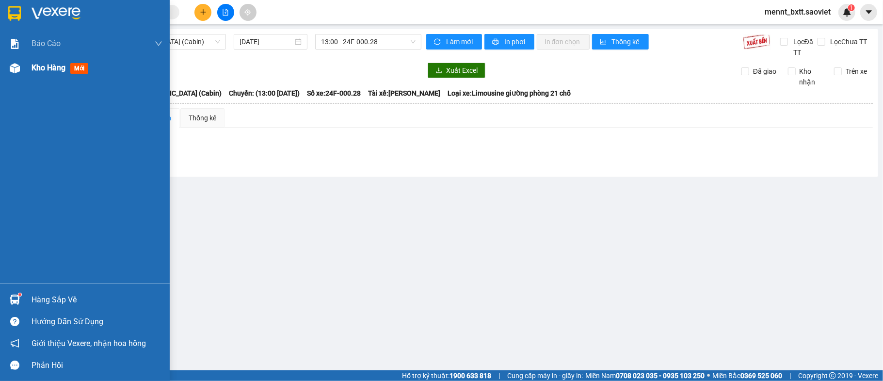
click at [49, 65] on span "Kho hàng" at bounding box center [49, 67] width 34 height 9
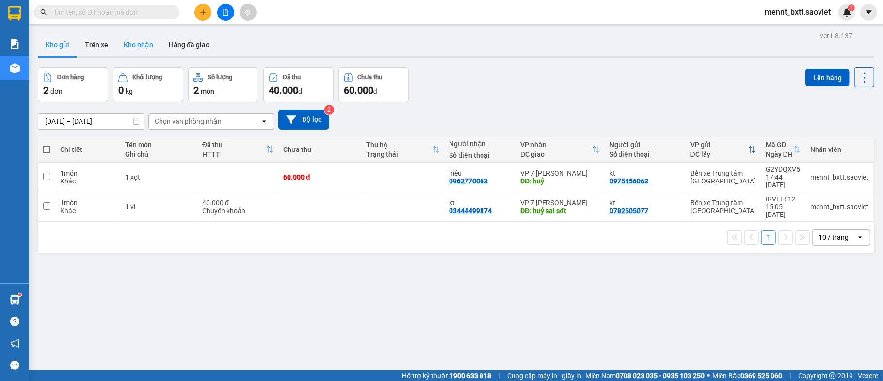
click at [139, 44] on button "Kho nhận" at bounding box center [138, 44] width 45 height 23
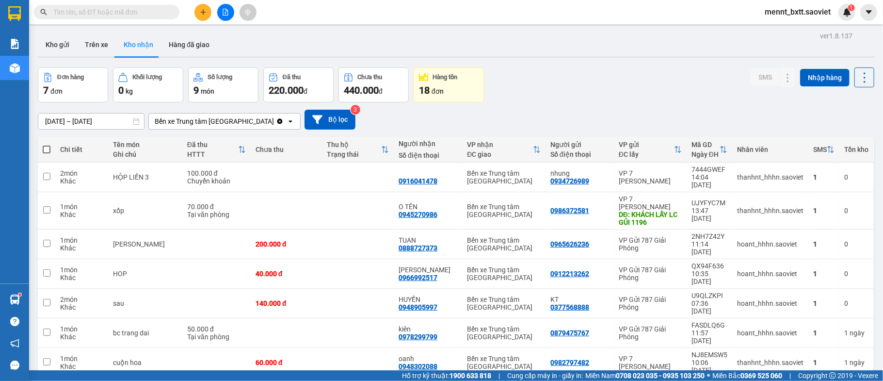
click at [59, 121] on input "09/08/2025 – 11/08/2025" at bounding box center [91, 122] width 106 height 16
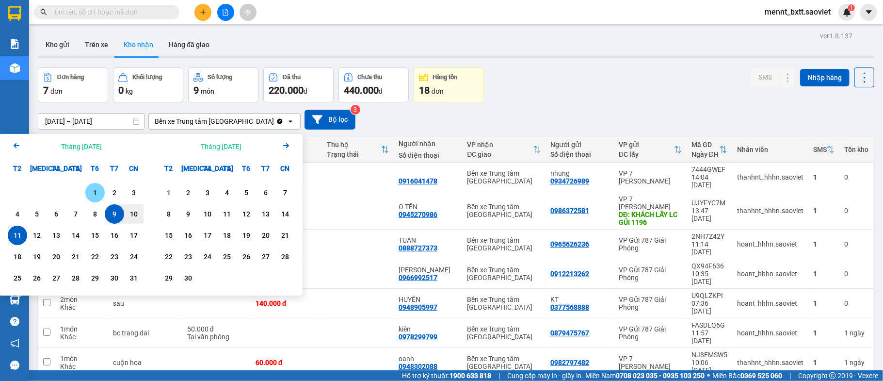
click at [97, 188] on div "1" at bounding box center [95, 193] width 14 height 12
click at [16, 237] on div "11" at bounding box center [18, 235] width 14 height 12
click at [16, 237] on div "Báo cáo 1B. Chi tiết đơn hàng 5. Doanh thu thực tế theo từng nhân viên Kho hàng…" at bounding box center [14, 158] width 29 height 252
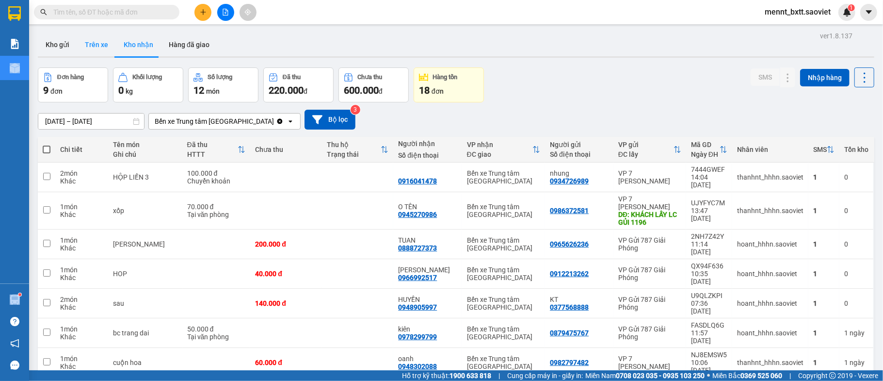
click at [94, 43] on button "Trên xe" at bounding box center [96, 44] width 39 height 23
type input "09/08/2025 – 11/08/2025"
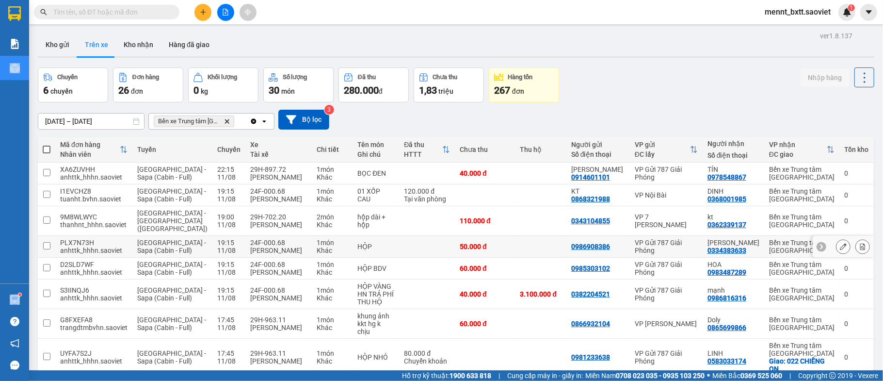
scroll to position [92, 0]
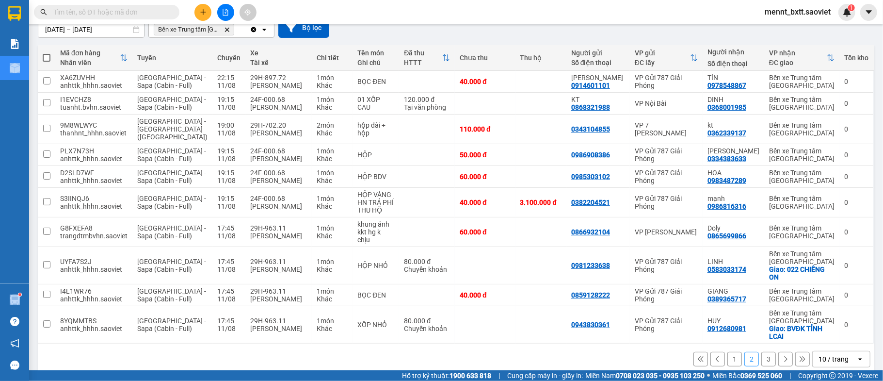
click at [762, 352] on button "3" at bounding box center [769, 359] width 15 height 15
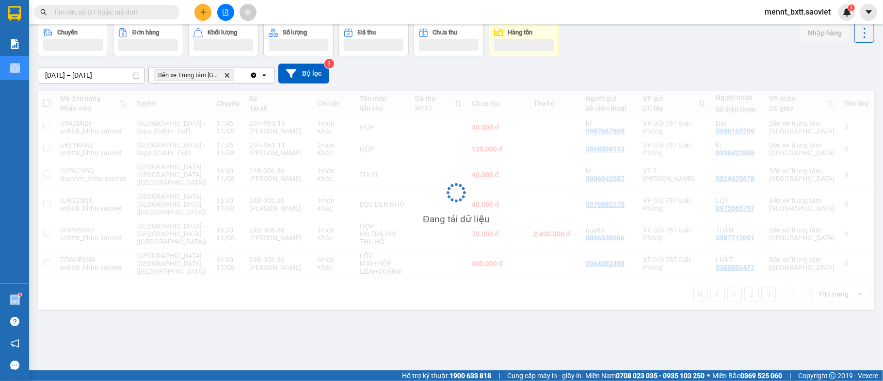
scroll to position [45, 0]
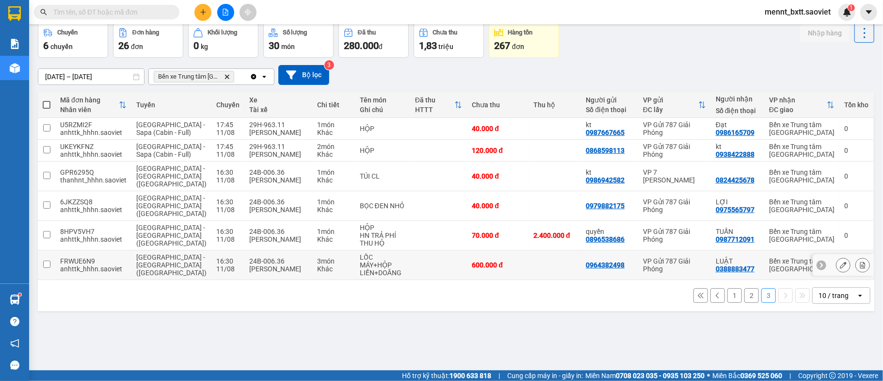
click at [260, 257] on div "24B-006.36" at bounding box center [279, 261] width 58 height 8
checkbox input "true"
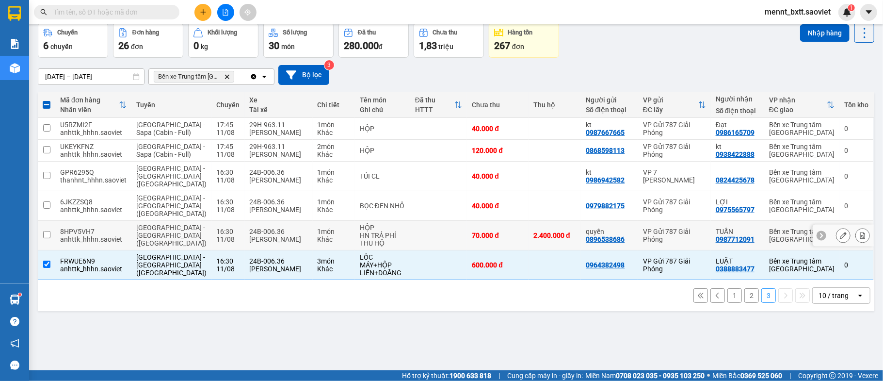
click at [264, 235] on div "Triệu Việt Dũng" at bounding box center [279, 239] width 58 height 8
checkbox input "true"
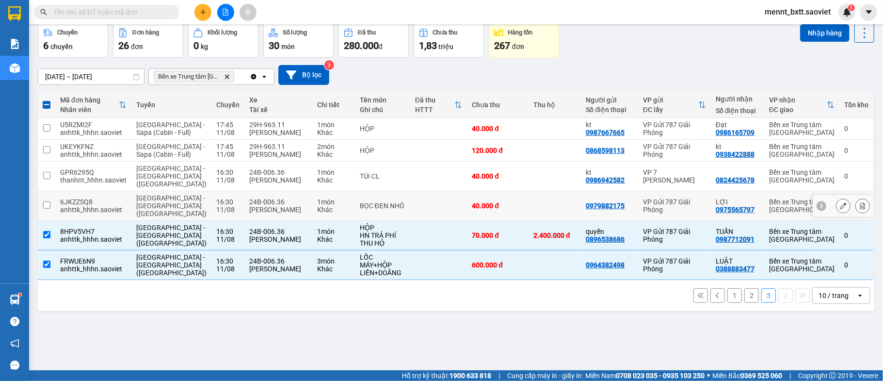
click at [271, 206] on div "Triệu Việt Dũng" at bounding box center [279, 210] width 58 height 8
checkbox input "true"
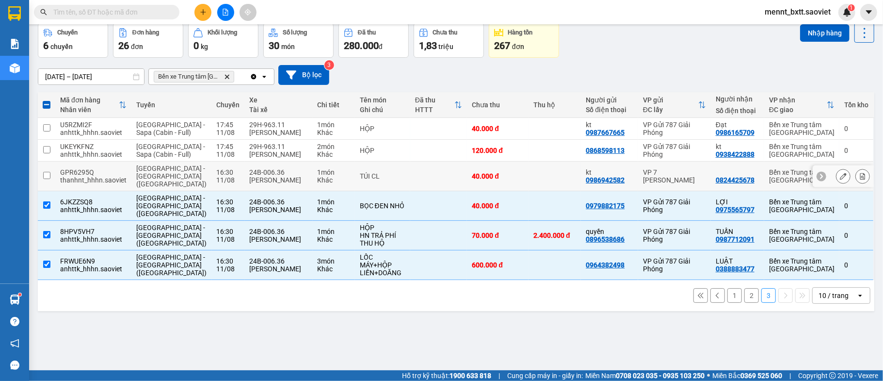
click at [272, 179] on div "Triệu Việt Dũng" at bounding box center [279, 180] width 58 height 8
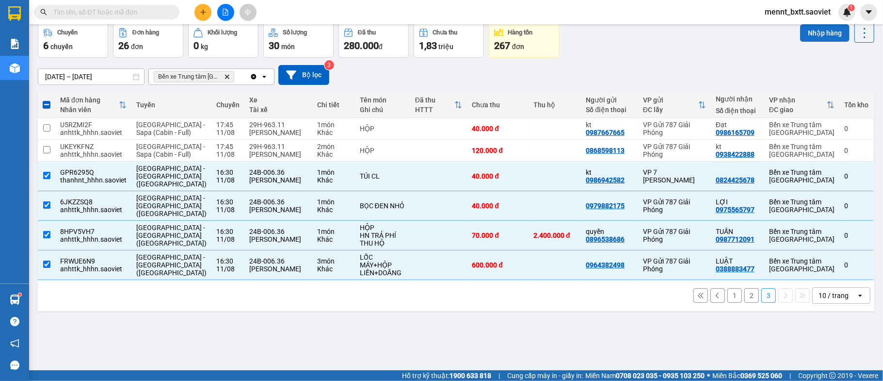
click at [818, 32] on button "Nhập hàng" at bounding box center [825, 32] width 49 height 17
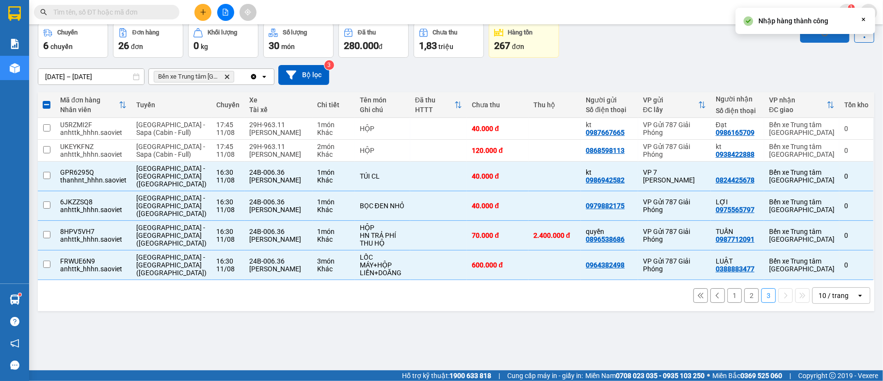
checkbox input "false"
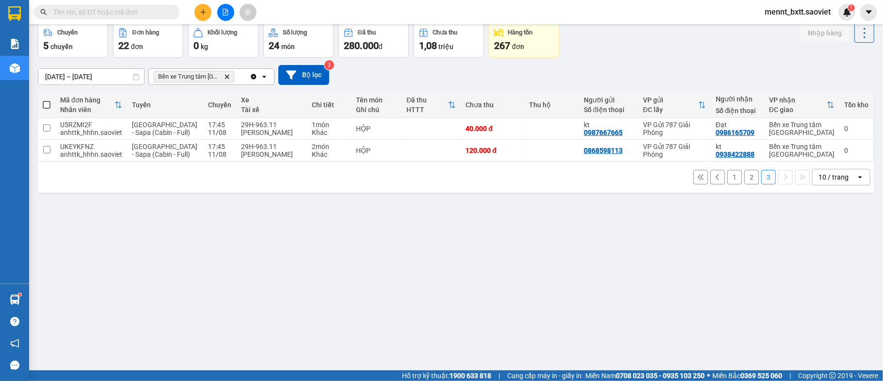
scroll to position [0, 0]
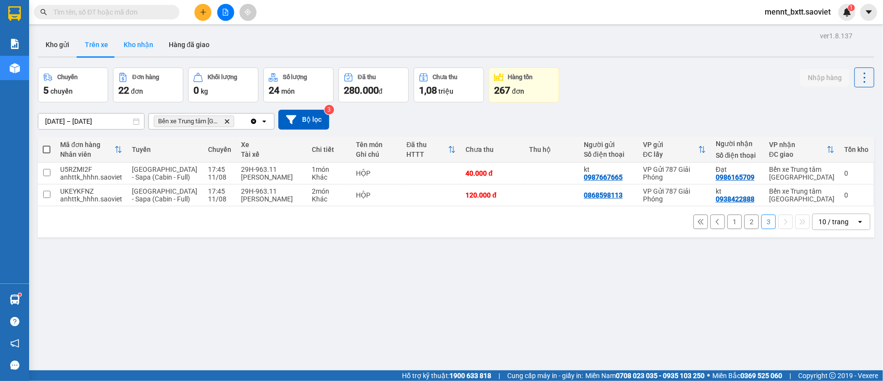
click at [146, 47] on button "Kho nhận" at bounding box center [138, 44] width 45 height 23
type input "01/08/2025 – 11/08/2025"
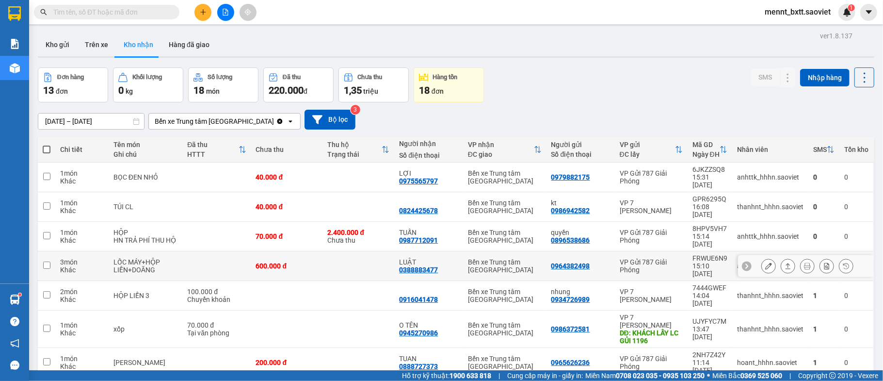
click at [374, 251] on td at bounding box center [359, 266] width 72 height 30
checkbox input "false"
click at [363, 229] on div "2.400.000 đ" at bounding box center [358, 233] width 62 height 8
checkbox input "true"
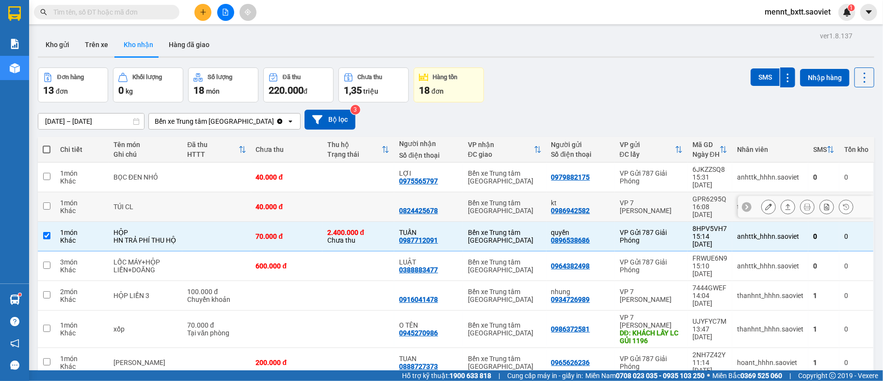
click at [360, 192] on td at bounding box center [359, 207] width 72 height 30
checkbox input "true"
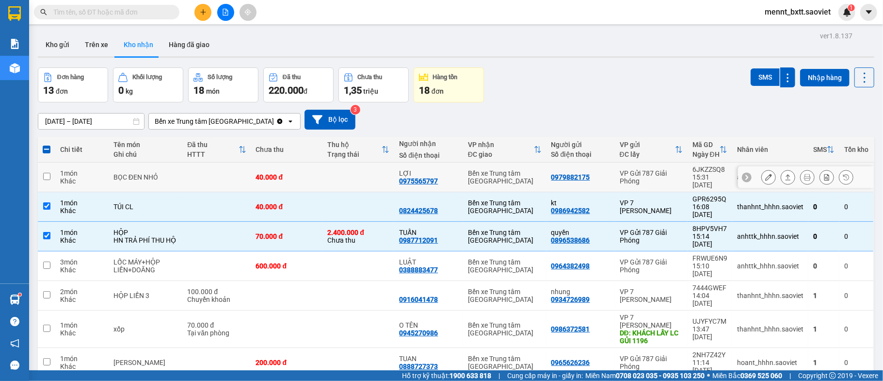
click at [367, 169] on td at bounding box center [359, 178] width 72 height 30
checkbox input "true"
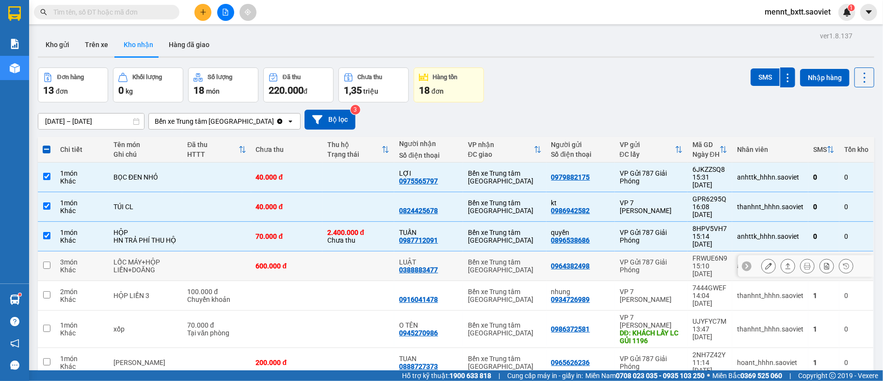
click at [348, 251] on td at bounding box center [359, 266] width 72 height 30
checkbox input "true"
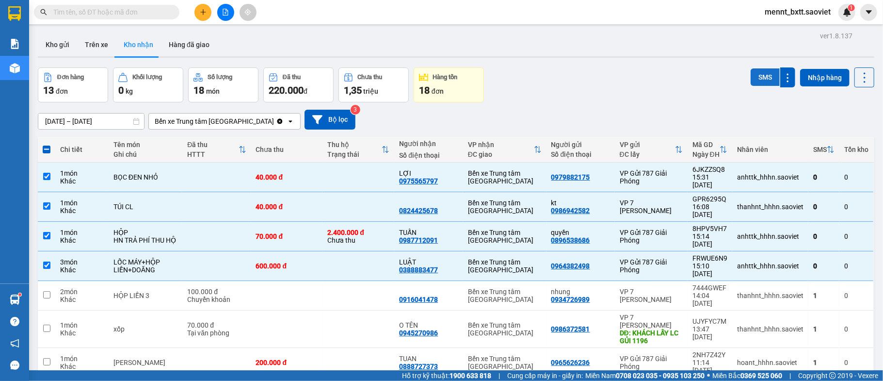
click at [751, 79] on button "SMS" at bounding box center [765, 76] width 29 height 17
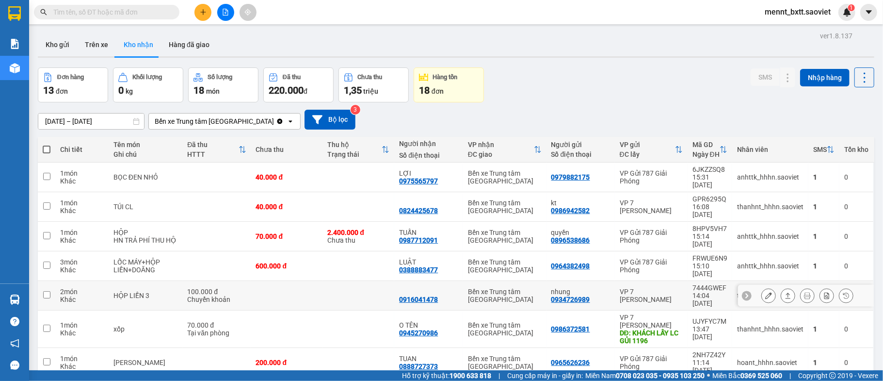
scroll to position [76, 0]
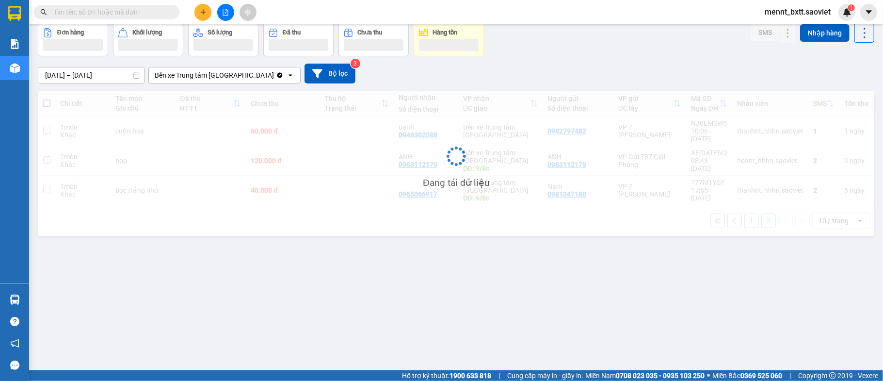
scroll to position [45, 0]
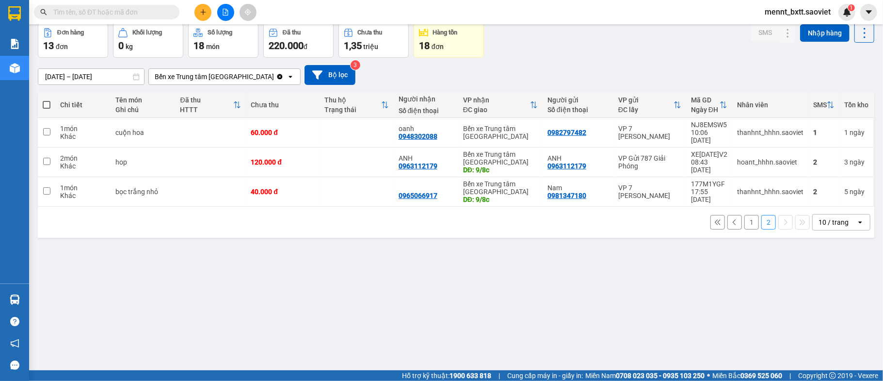
click at [745, 218] on button "1" at bounding box center [752, 222] width 15 height 15
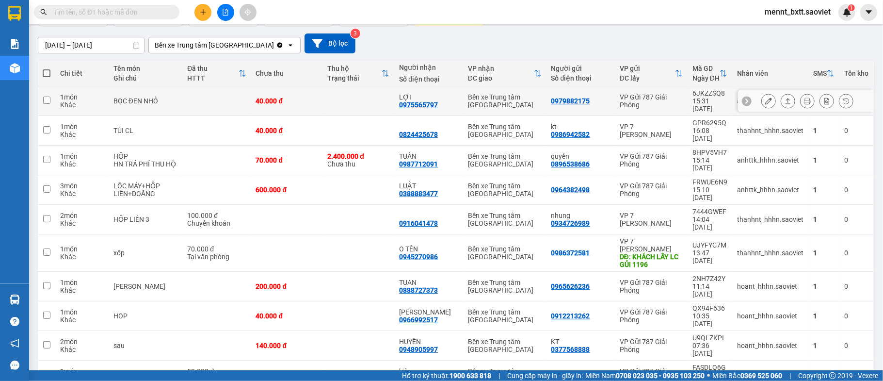
scroll to position [0, 0]
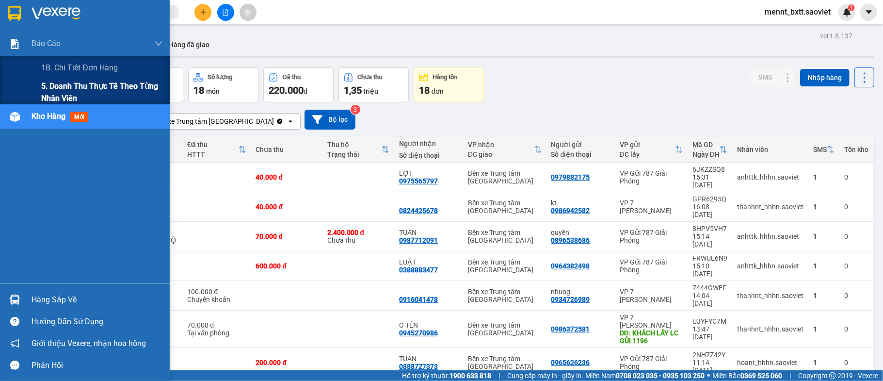
click at [73, 86] on span "5. Doanh thu thực tế theo từng nhân viên" at bounding box center [101, 92] width 121 height 24
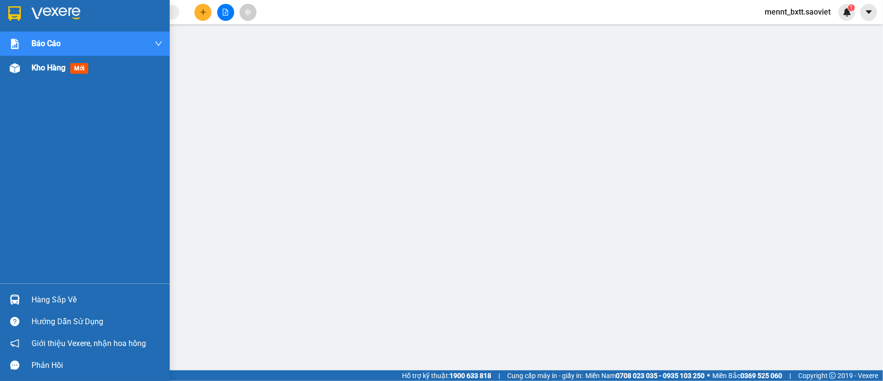
click at [47, 69] on span "Kho hàng" at bounding box center [49, 67] width 34 height 9
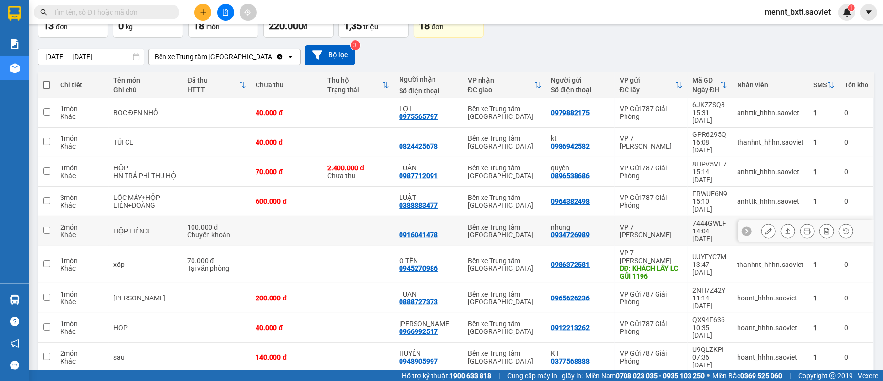
scroll to position [76, 0]
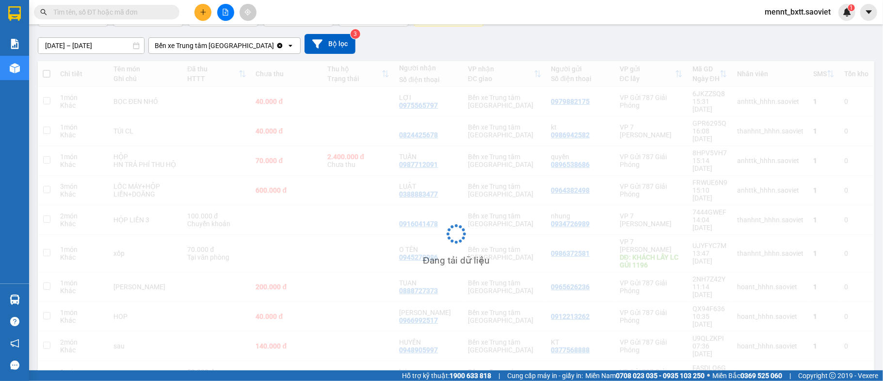
scroll to position [45, 0]
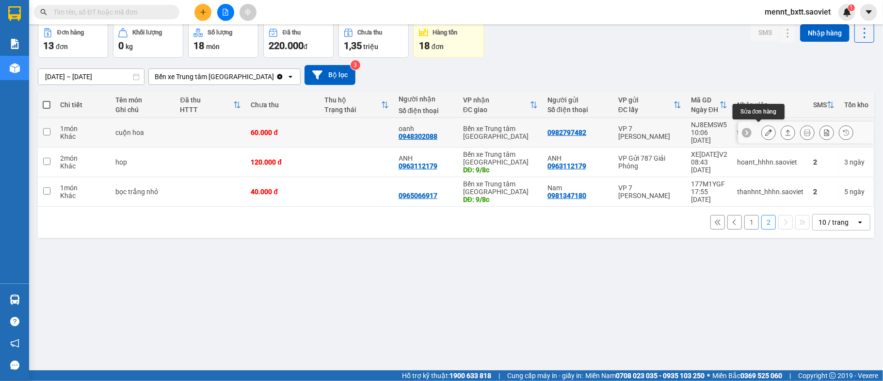
click at [766, 131] on icon at bounding box center [769, 132] width 7 height 7
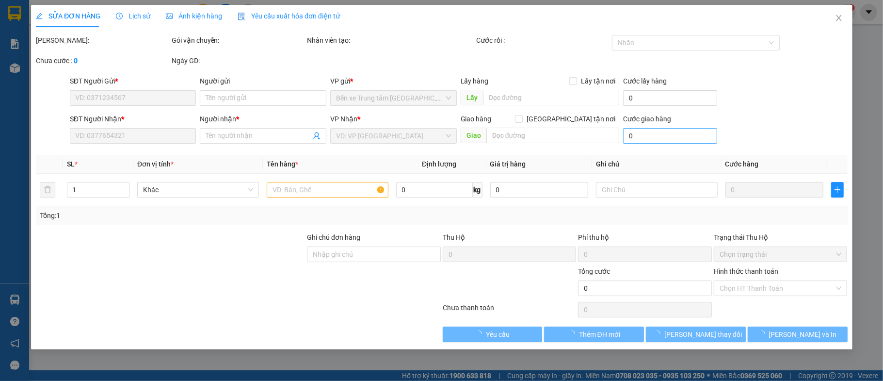
type input "0982797482"
type input "0948302088"
type input "oanh"
type input "60.000"
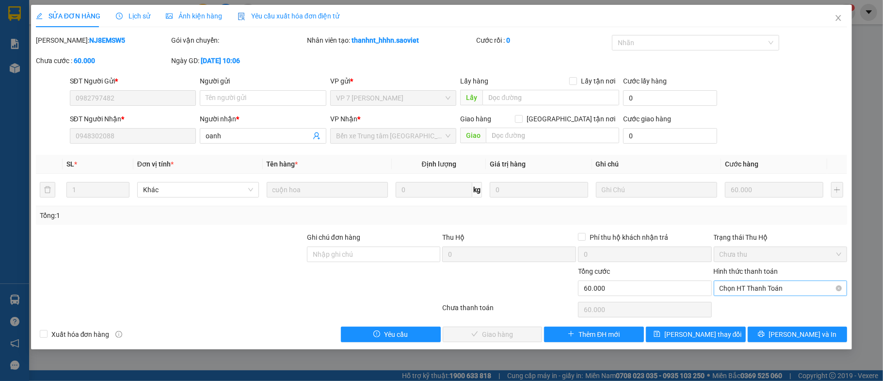
click at [773, 287] on span "Chọn HT Thanh Toán" at bounding box center [781, 288] width 122 height 15
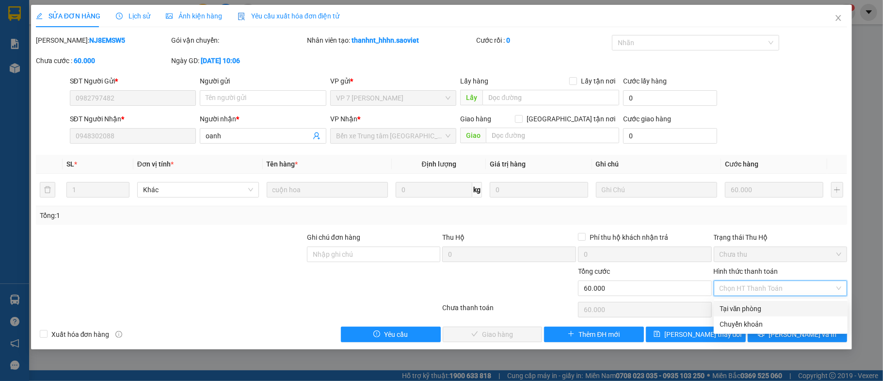
click at [763, 307] on div "Tại văn phòng" at bounding box center [781, 308] width 122 height 11
click at [763, 307] on div "Chọn HT Thanh Toán" at bounding box center [781, 309] width 136 height 19
type input "0"
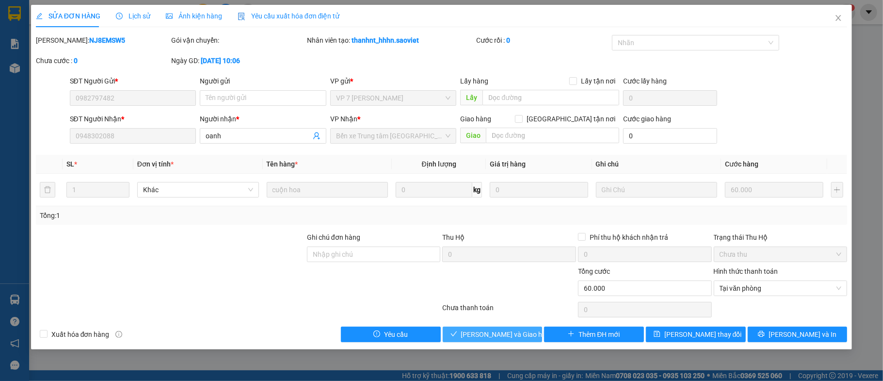
click at [508, 339] on span "Lưu và Giao hàng" at bounding box center [507, 334] width 93 height 11
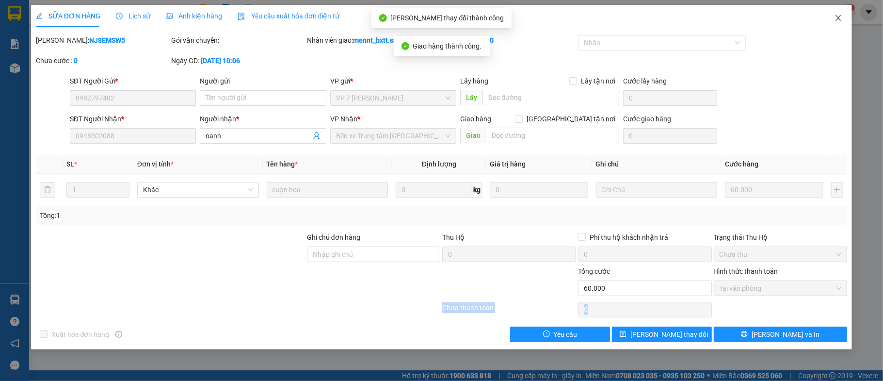
click at [840, 15] on icon "close" at bounding box center [839, 18] width 8 height 8
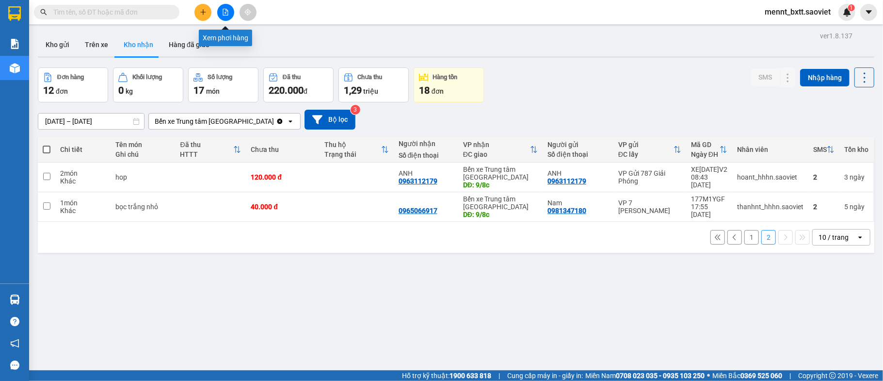
click at [223, 14] on icon "file-add" at bounding box center [225, 12] width 7 height 7
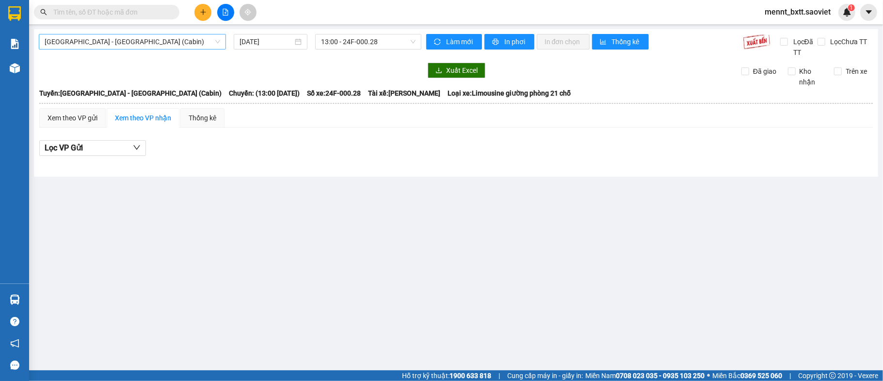
click at [169, 41] on span "[GEOGRAPHIC_DATA] - [GEOGRAPHIC_DATA] (Cabin)" at bounding box center [133, 41] width 176 height 15
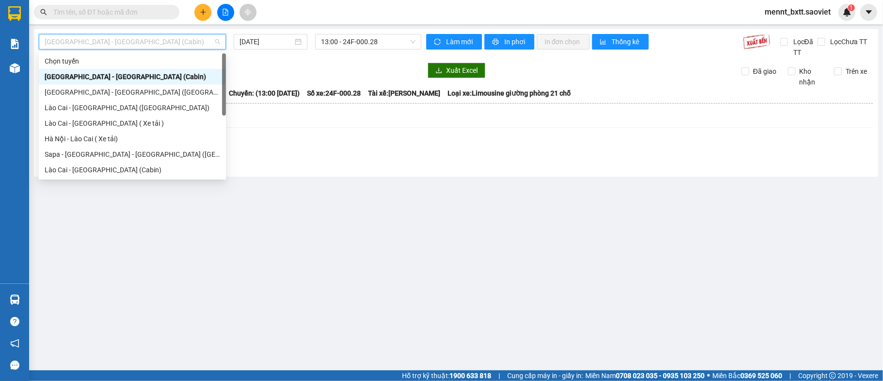
scroll to position [78, 0]
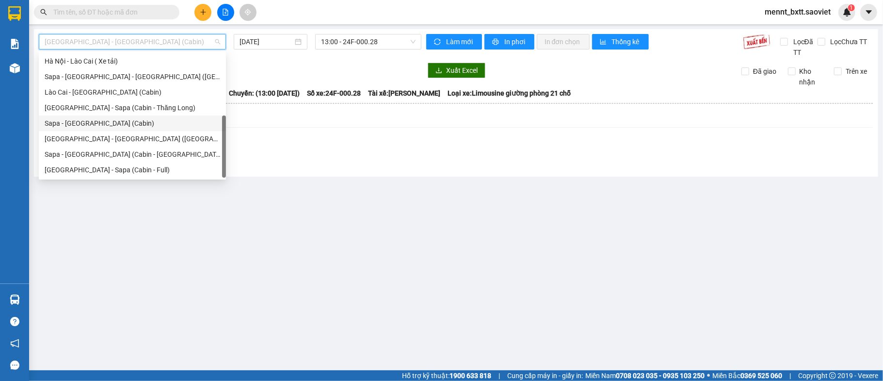
click at [123, 120] on div "Sapa - [GEOGRAPHIC_DATA] (Cabin)" at bounding box center [133, 123] width 176 height 11
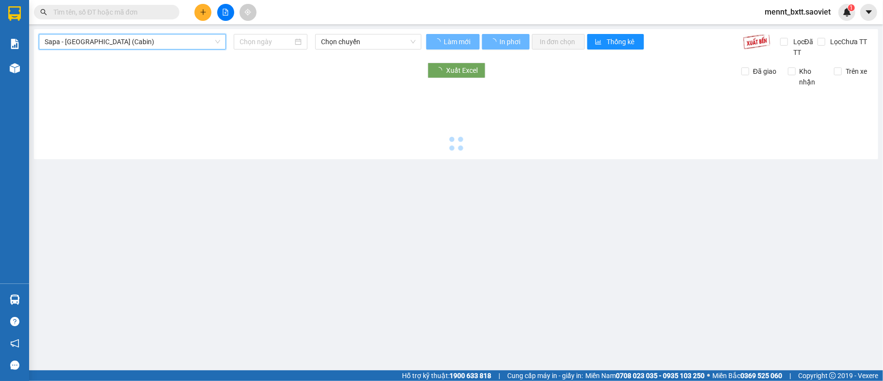
type input "[DATE]"
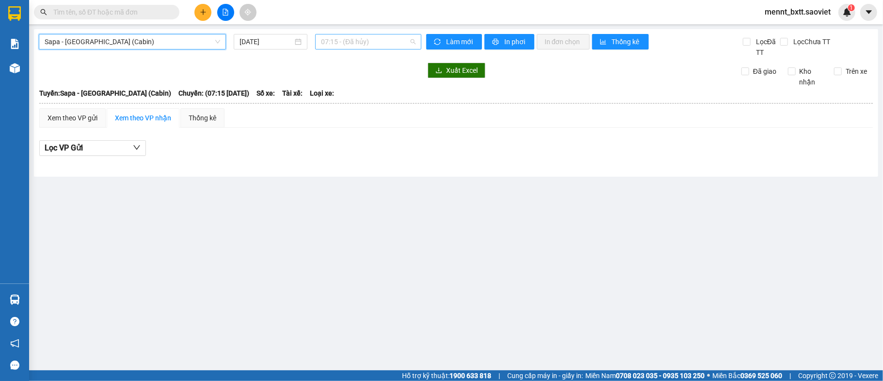
click at [338, 38] on span "07:15 - (Đã hủy)" at bounding box center [368, 41] width 95 height 15
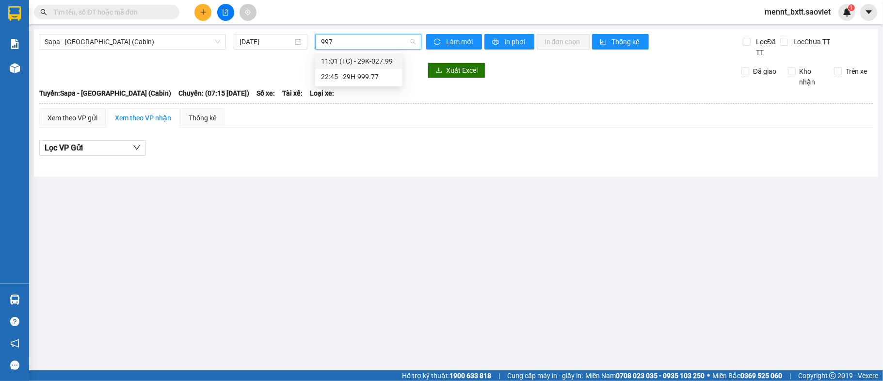
type input "9977"
click at [359, 62] on div "22:45 - 29H-999.77" at bounding box center [359, 61] width 76 height 11
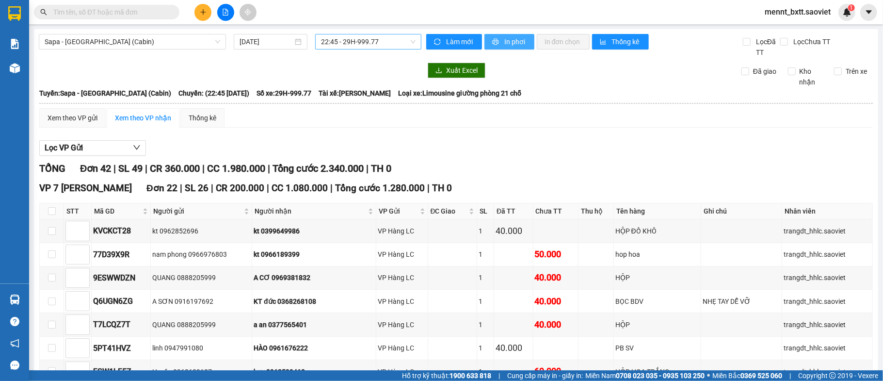
click at [505, 39] on span "In phơi" at bounding box center [516, 41] width 22 height 11
click at [220, 14] on button at bounding box center [225, 12] width 17 height 17
click at [227, 14] on icon "file-add" at bounding box center [225, 12] width 7 height 7
click at [179, 38] on span "Sapa - [GEOGRAPHIC_DATA] (Cabin)" at bounding box center [133, 41] width 176 height 15
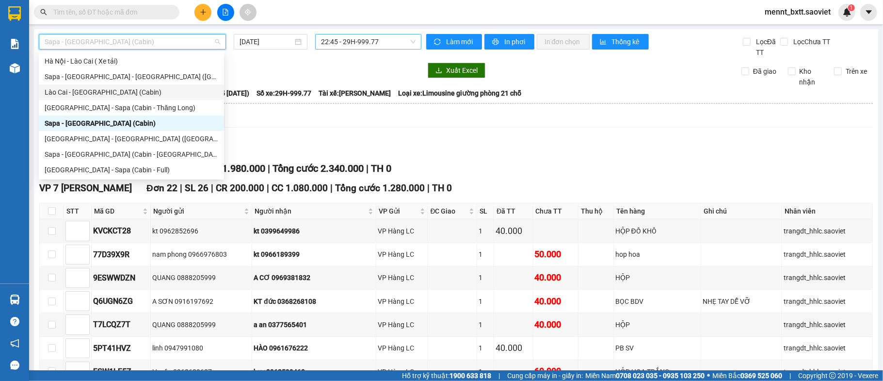
scroll to position [13, 0]
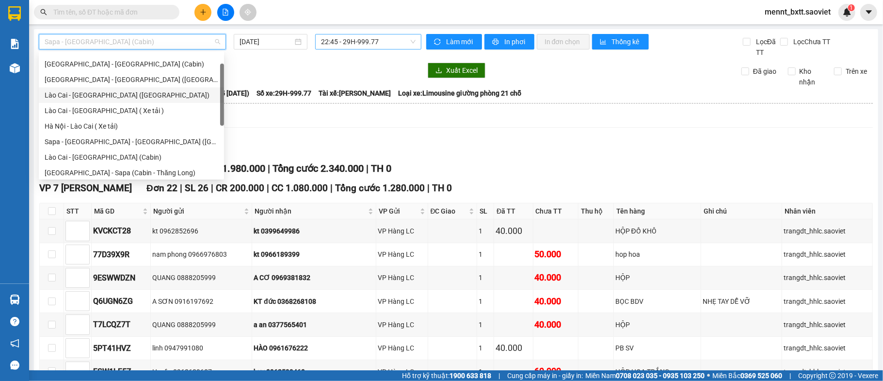
click at [125, 92] on div "Lào Cai - [GEOGRAPHIC_DATA] ([GEOGRAPHIC_DATA])" at bounding box center [132, 95] width 174 height 11
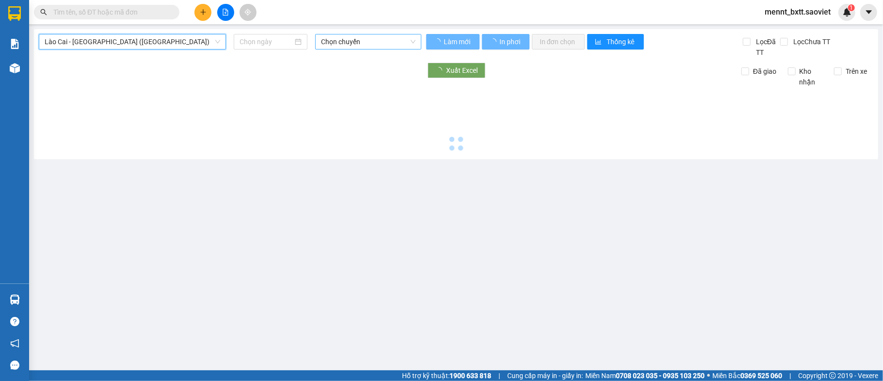
type input "[DATE]"
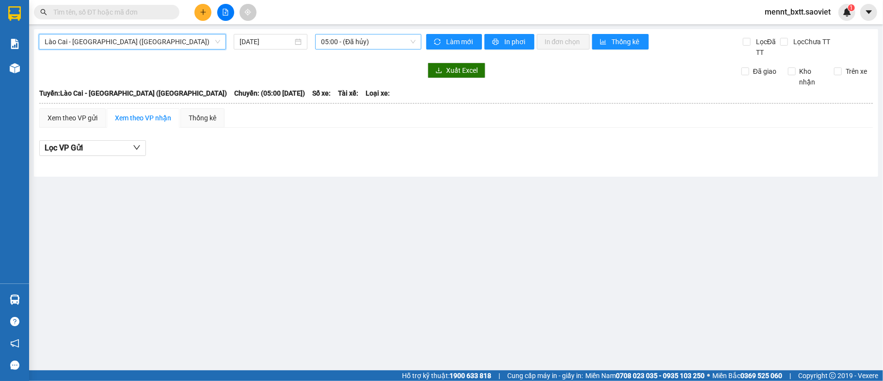
click at [340, 39] on span "05:00 - (Đã hủy)" at bounding box center [368, 41] width 95 height 15
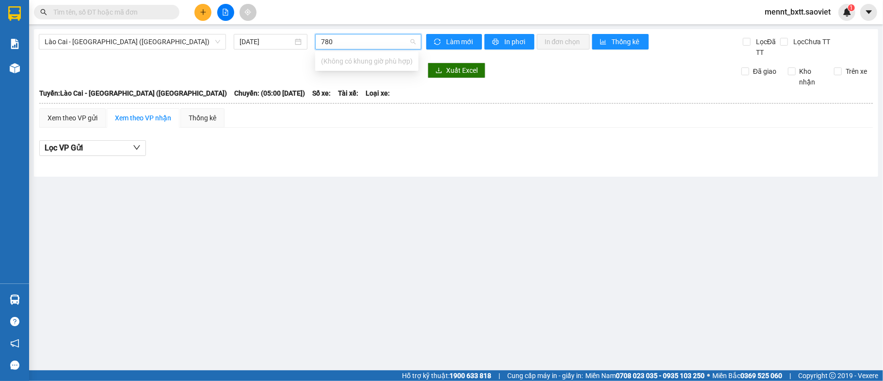
type input "7809"
click at [150, 39] on span "Lào Cai - [GEOGRAPHIC_DATA] ([GEOGRAPHIC_DATA])" at bounding box center [133, 41] width 176 height 15
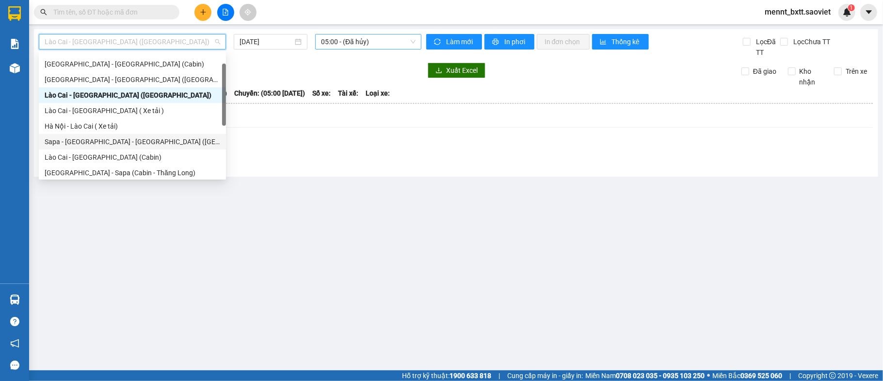
click at [140, 142] on div "Sapa - [GEOGRAPHIC_DATA] - [GEOGRAPHIC_DATA] ([GEOGRAPHIC_DATA])" at bounding box center [133, 141] width 176 height 11
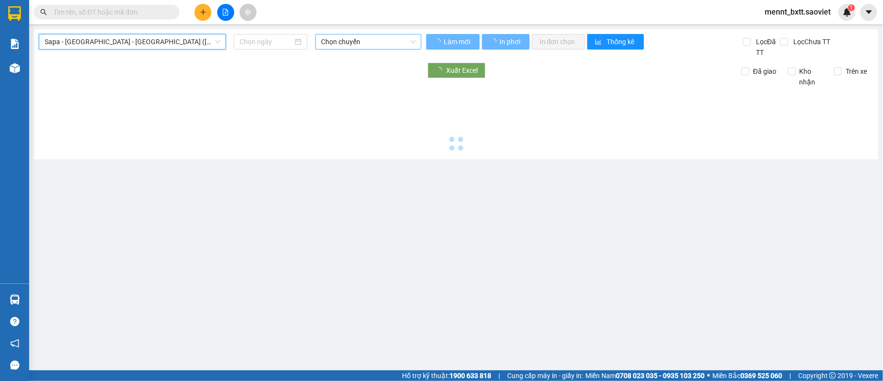
type input "[DATE]"
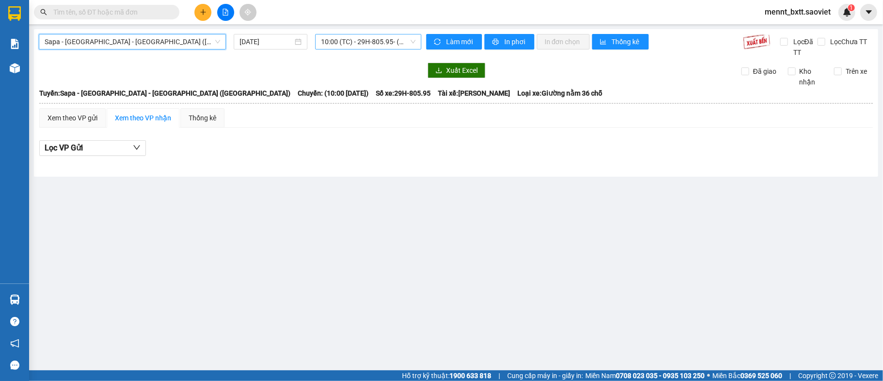
click at [322, 39] on span "10:00 (TC) - 29H-805.95 - (Đã hủy)" at bounding box center [368, 41] width 95 height 15
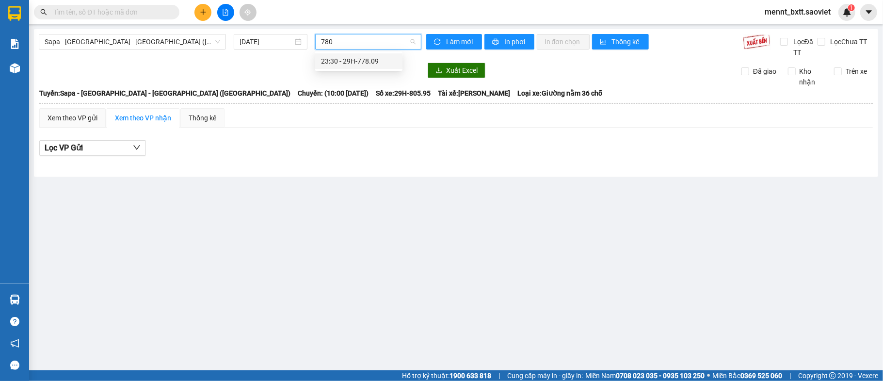
type input "7809"
click at [363, 57] on div "23:30 - 29H-778.09" at bounding box center [359, 61] width 76 height 11
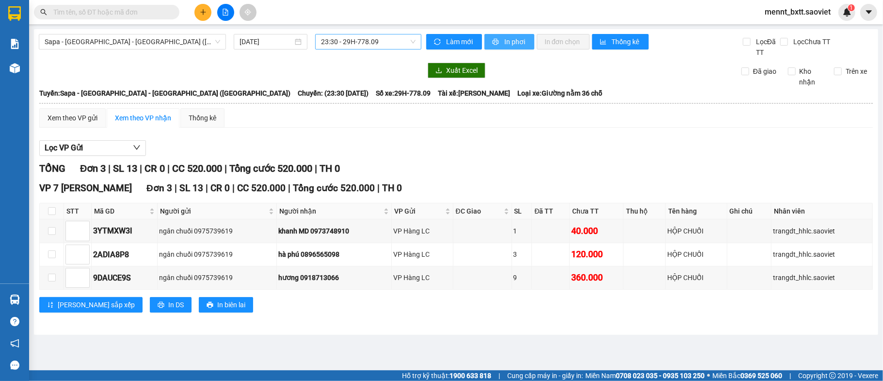
click at [508, 40] on span "In phơi" at bounding box center [516, 41] width 22 height 11
click at [224, 13] on icon "file-add" at bounding box center [225, 12] width 7 height 7
click at [200, 15] on icon "plus" at bounding box center [203, 12] width 7 height 7
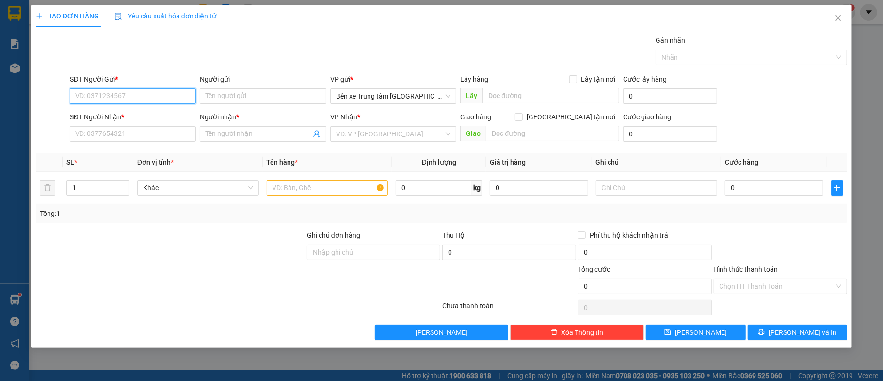
click at [84, 98] on input "SĐT Người Gửi *" at bounding box center [133, 96] width 127 height 16
paste input "0967029305"
type input "0967029305"
click at [86, 136] on input "SĐT Người Nhận *" at bounding box center [133, 134] width 127 height 16
paste input "0967029305"
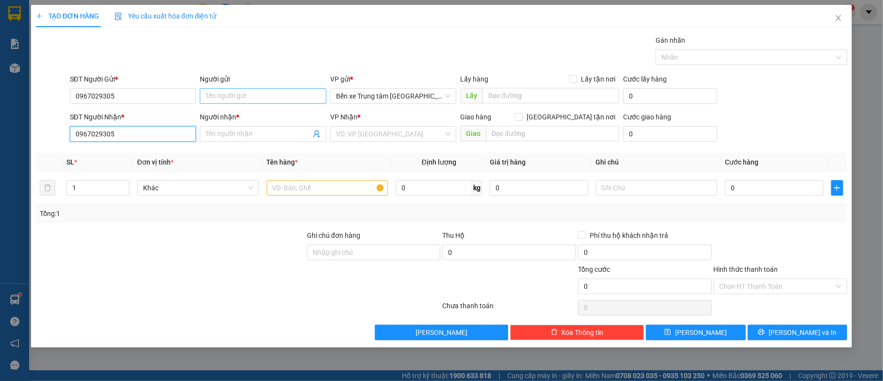
type input "0967029305"
click at [225, 96] on input "Người gửi" at bounding box center [263, 96] width 127 height 16
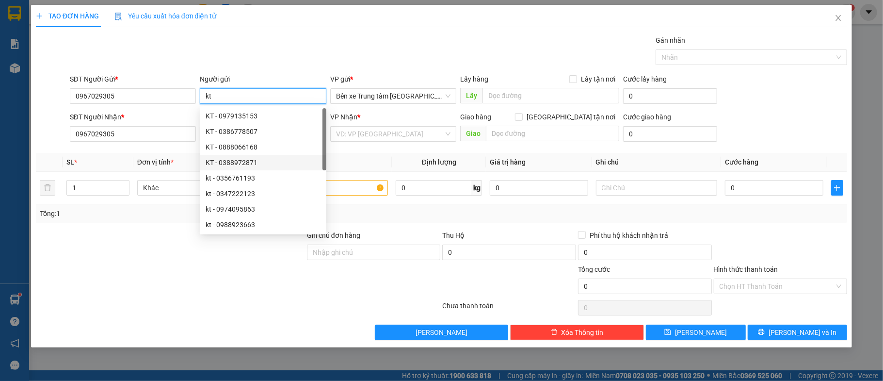
type input "kt"
drag, startPoint x: 170, startPoint y: 253, endPoint x: 173, endPoint y: 249, distance: 5.2
click at [173, 249] on div at bounding box center [170, 247] width 271 height 34
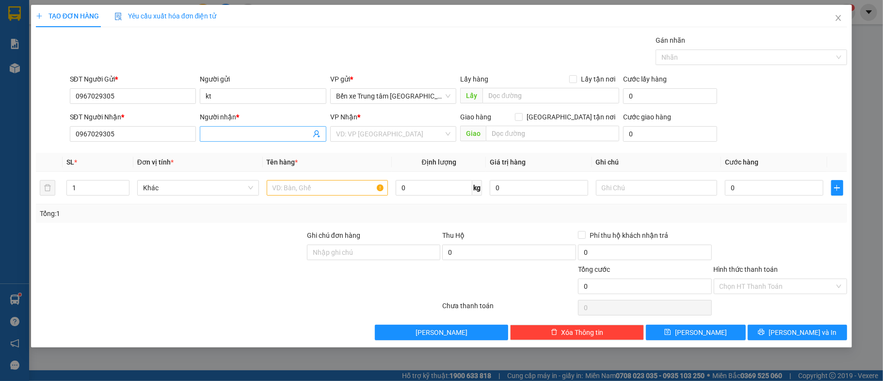
click at [220, 131] on input "Người nhận *" at bounding box center [258, 134] width 105 height 11
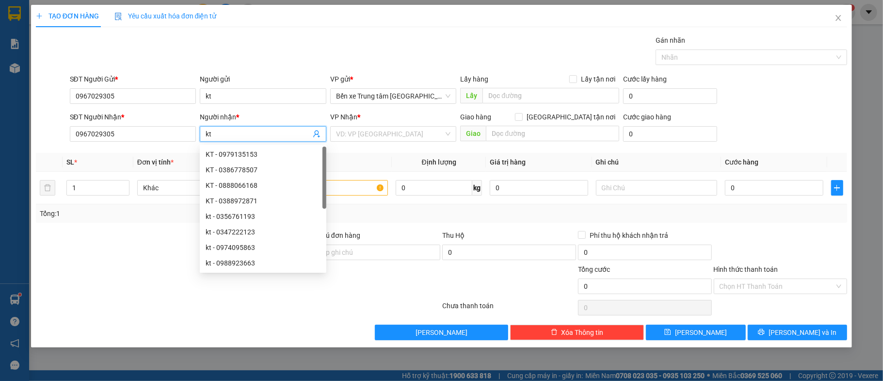
type input "kt"
click at [159, 325] on div "Transit Pickup Surcharge Ids Transit Deliver Surcharge Ids Transit Deliver Surc…" at bounding box center [442, 187] width 812 height 305
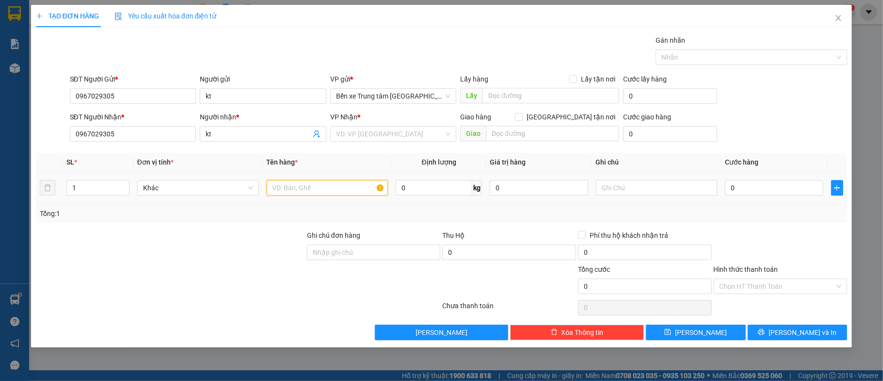
click at [279, 187] on input "text" at bounding box center [328, 188] width 122 height 16
type input "1 xe máy"
click at [268, 255] on div at bounding box center [170, 247] width 271 height 34
click at [751, 190] on input "0" at bounding box center [774, 188] width 98 height 16
type input "2"
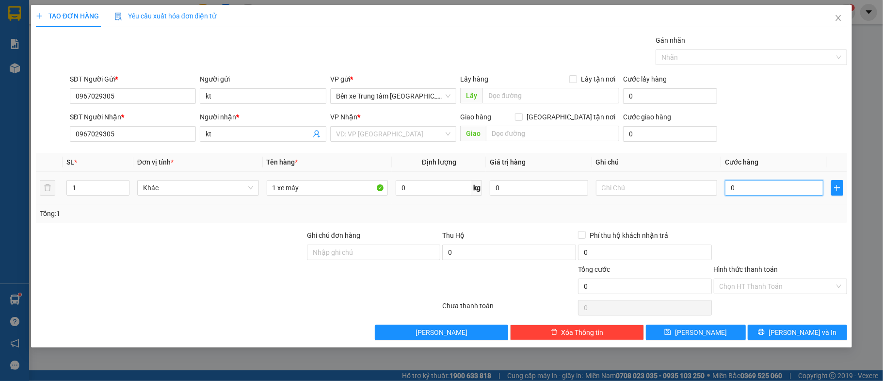
type input "2"
type input "25"
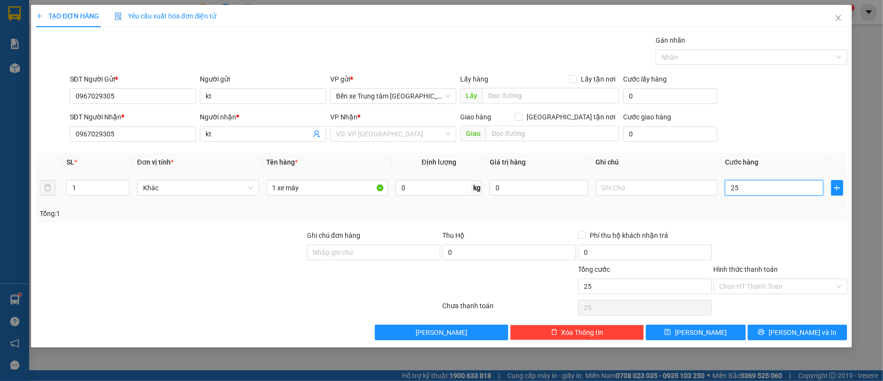
type input "250"
type input "250.000"
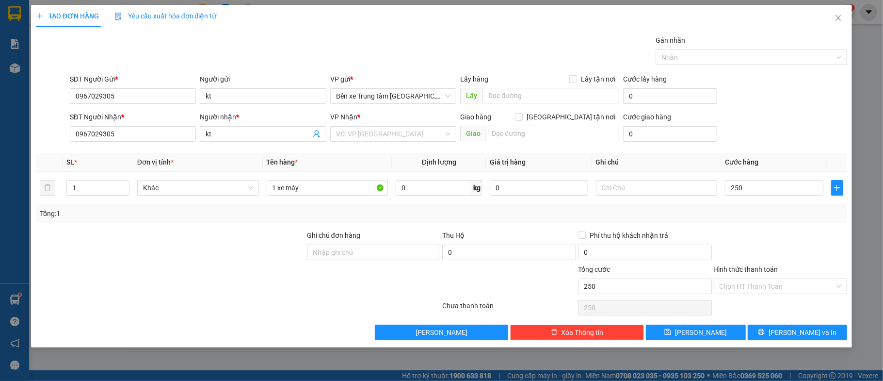
type input "250.000"
click at [765, 229] on div "Transit Pickup Surcharge Ids Transit Deliver Surcharge Ids Transit Deliver Surc…" at bounding box center [442, 187] width 812 height 305
click at [808, 333] on span "Lưu và In" at bounding box center [803, 332] width 68 height 11
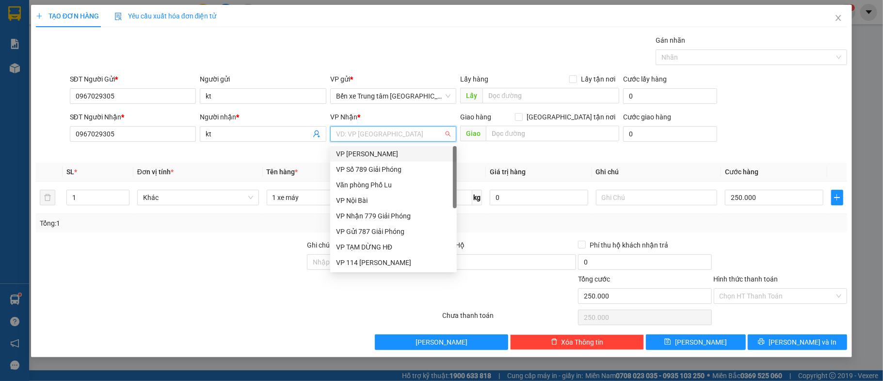
click at [343, 139] on input "search" at bounding box center [390, 134] width 108 height 15
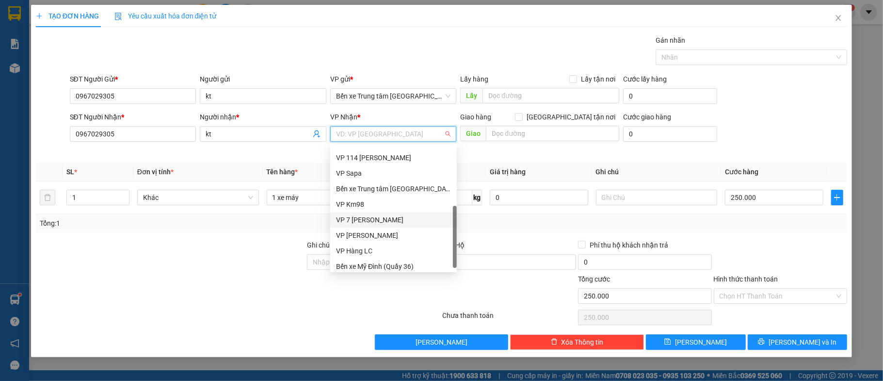
click at [385, 218] on div "VP 7 [PERSON_NAME]" at bounding box center [393, 219] width 115 height 11
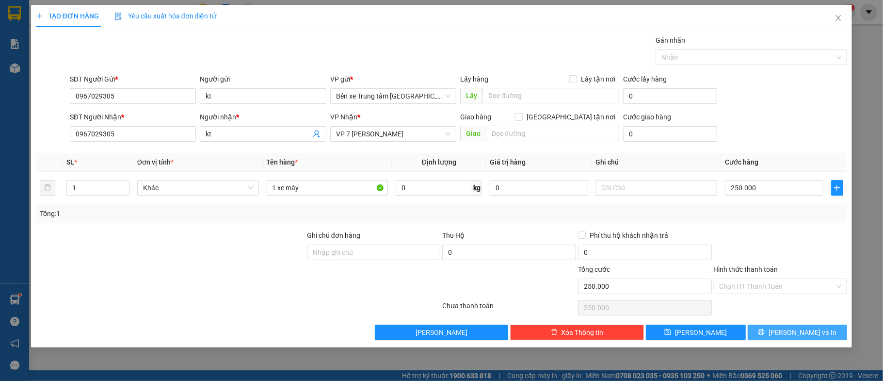
click at [808, 336] on span "Lưu và In" at bounding box center [803, 332] width 68 height 11
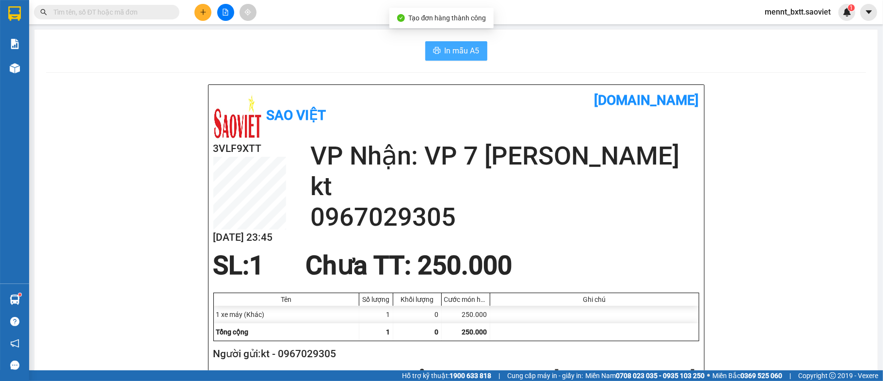
click at [454, 53] on span "In mẫu A5" at bounding box center [462, 51] width 35 height 12
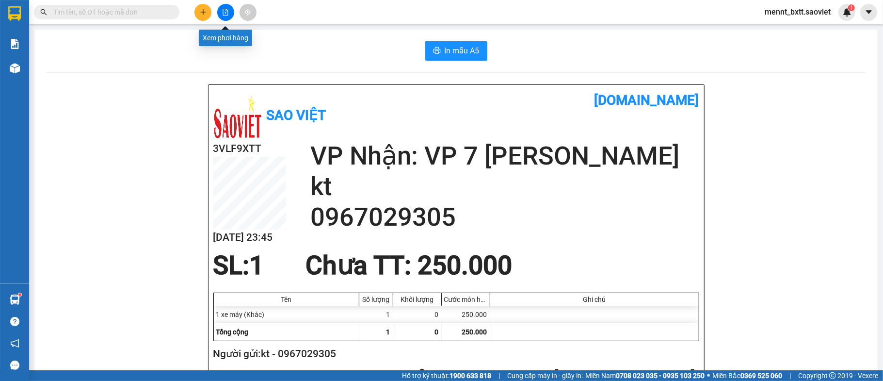
click at [220, 11] on button at bounding box center [225, 12] width 17 height 17
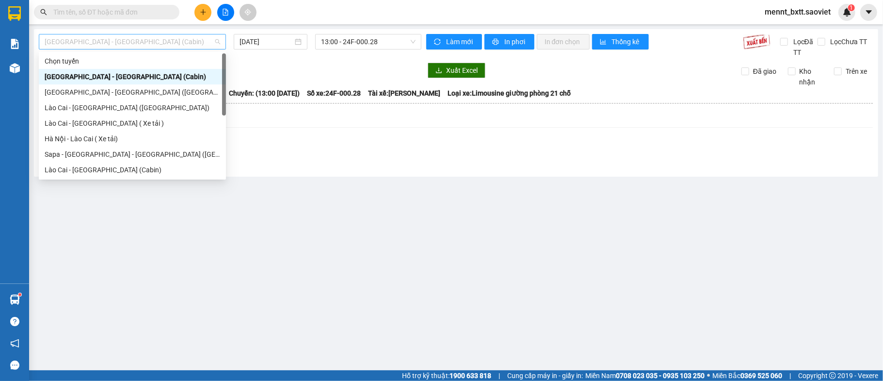
click at [159, 38] on span "[GEOGRAPHIC_DATA] - [GEOGRAPHIC_DATA] (Cabin)" at bounding box center [133, 41] width 176 height 15
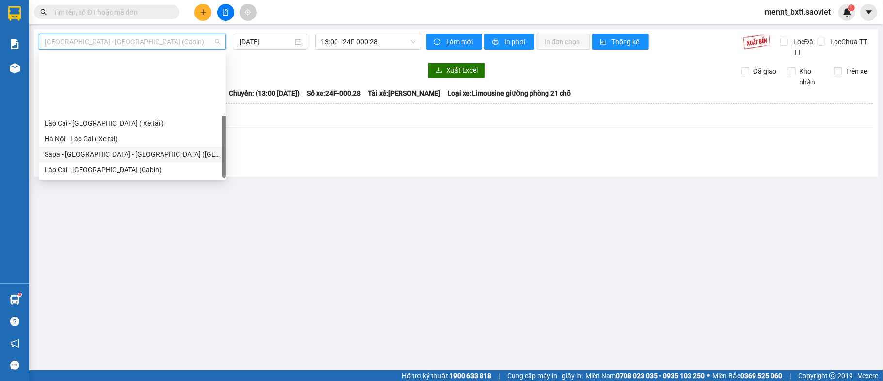
scroll to position [78, 0]
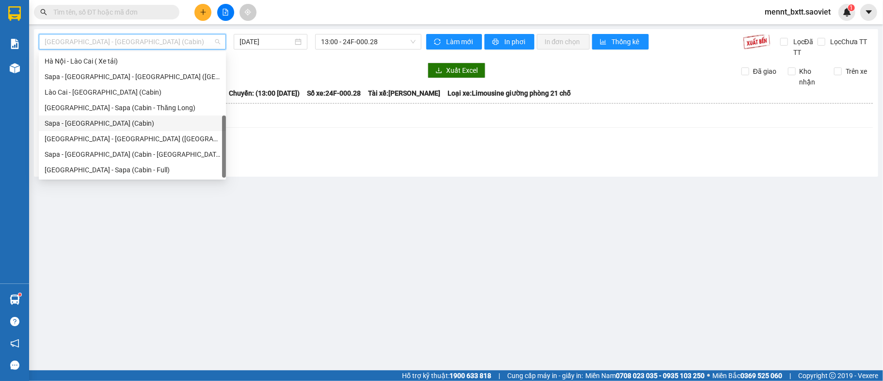
click at [127, 124] on div "Sapa - [GEOGRAPHIC_DATA] (Cabin)" at bounding box center [133, 123] width 176 height 11
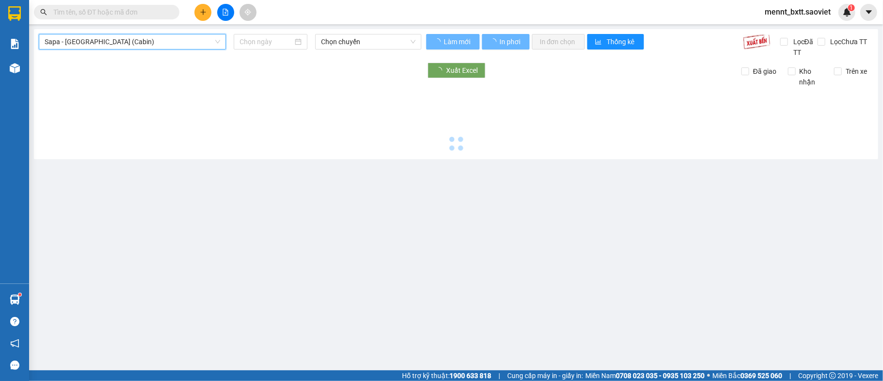
type input "[DATE]"
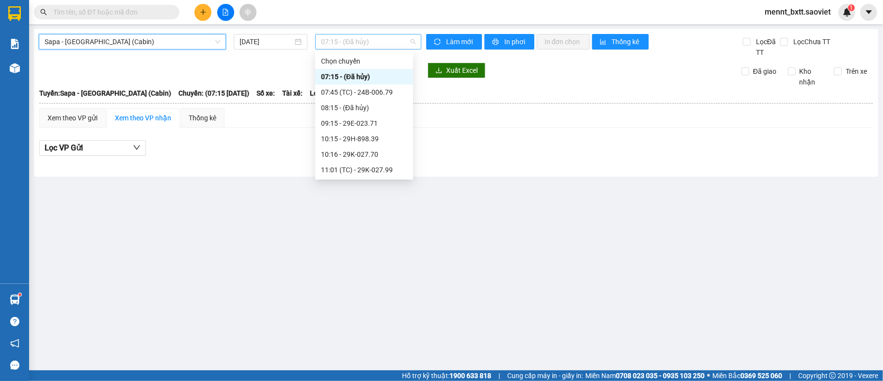
click at [328, 40] on span "07:15 - (Đã hủy)" at bounding box center [368, 41] width 95 height 15
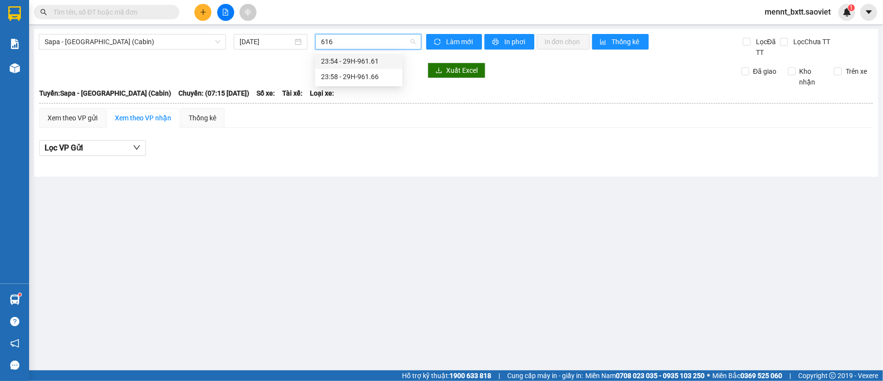
type input "6161"
click at [365, 56] on div "23:54 - 29H-961.61" at bounding box center [359, 61] width 76 height 11
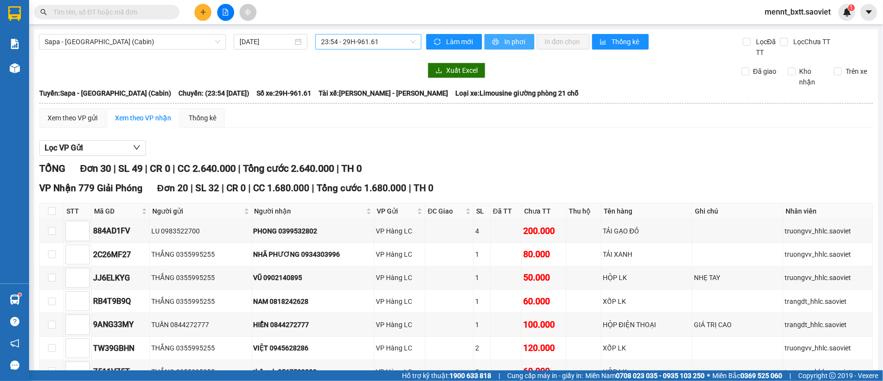
click at [509, 42] on span "In phơi" at bounding box center [516, 41] width 22 height 11
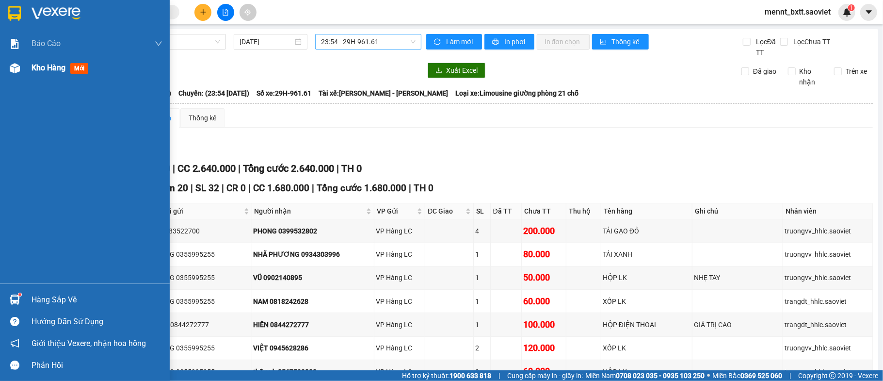
click at [41, 68] on span "Kho hàng" at bounding box center [49, 67] width 34 height 9
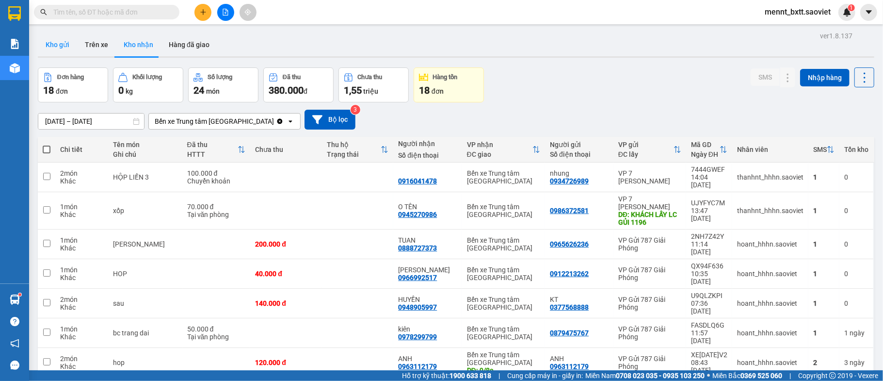
click at [55, 43] on button "Kho gửi" at bounding box center [57, 44] width 39 height 23
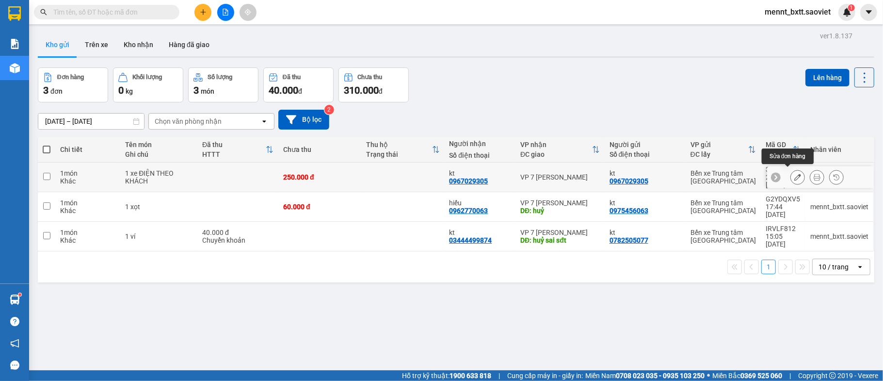
click at [795, 174] on icon at bounding box center [798, 177] width 7 height 7
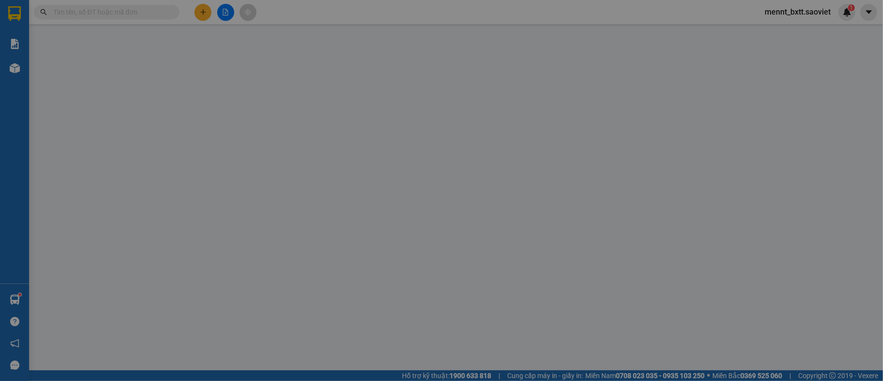
type input "0967029305"
type input "kt"
type input "0967029305"
type input "kt"
type input "250.000"
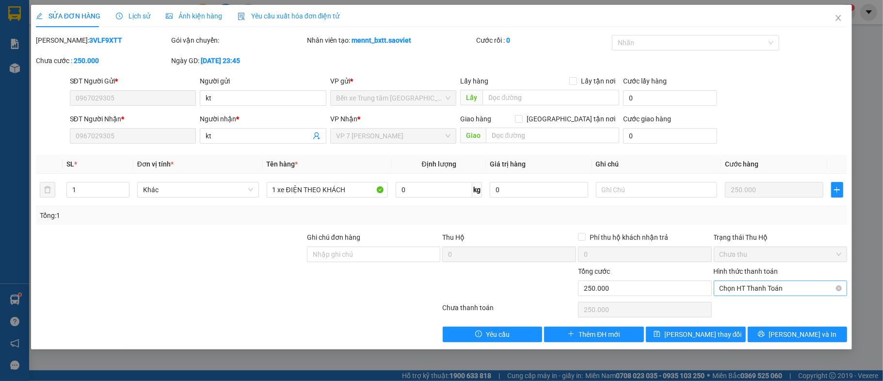
click at [783, 286] on span "Chọn HT Thanh Toán" at bounding box center [781, 288] width 122 height 15
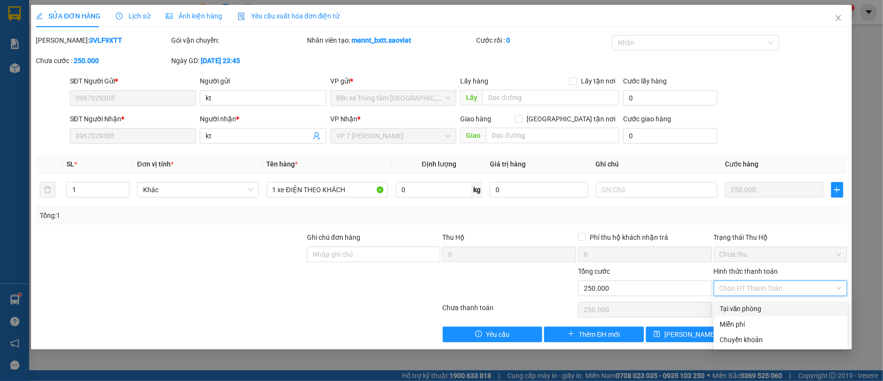
click at [769, 307] on div "Tại văn phòng" at bounding box center [781, 308] width 122 height 11
type input "0"
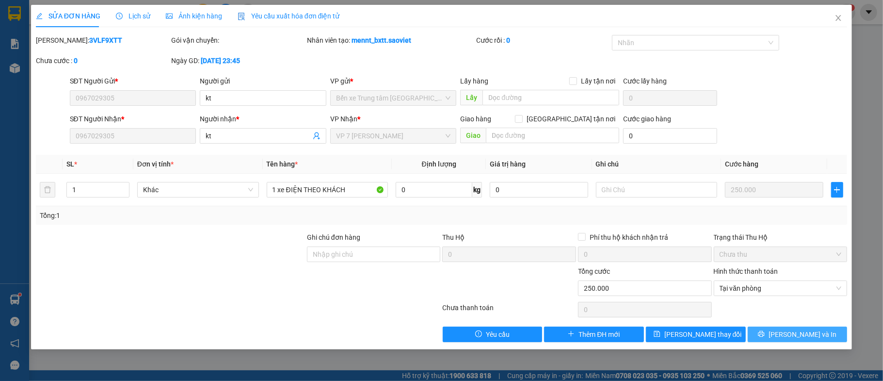
click at [794, 334] on span "Lưu và In" at bounding box center [803, 334] width 68 height 11
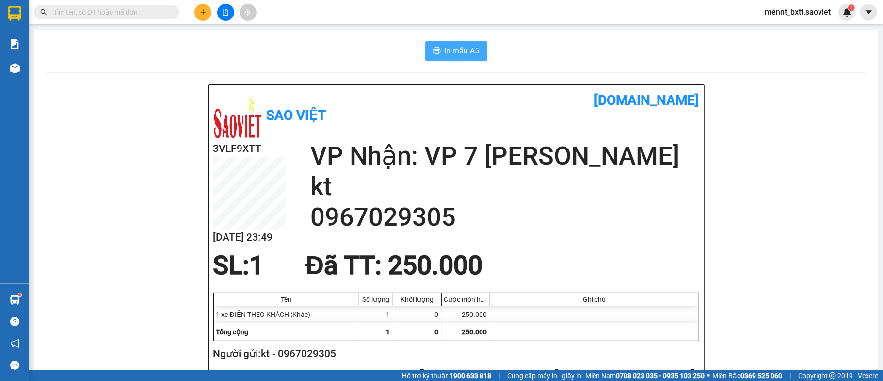
click at [449, 49] on span "In mẫu A5" at bounding box center [462, 51] width 35 height 12
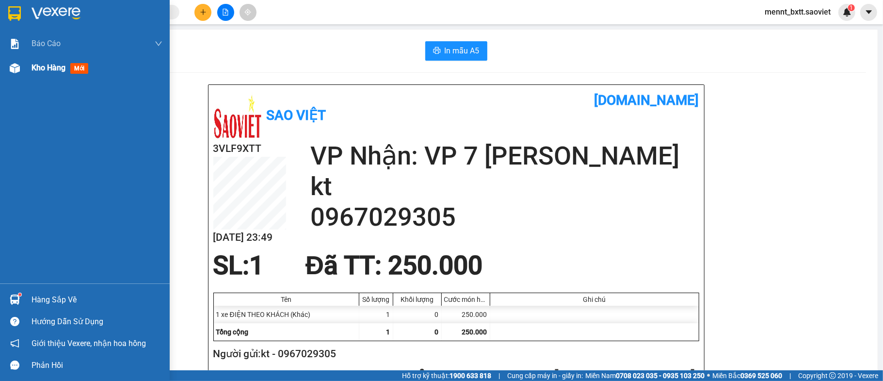
click at [46, 70] on span "Kho hàng" at bounding box center [49, 67] width 34 height 9
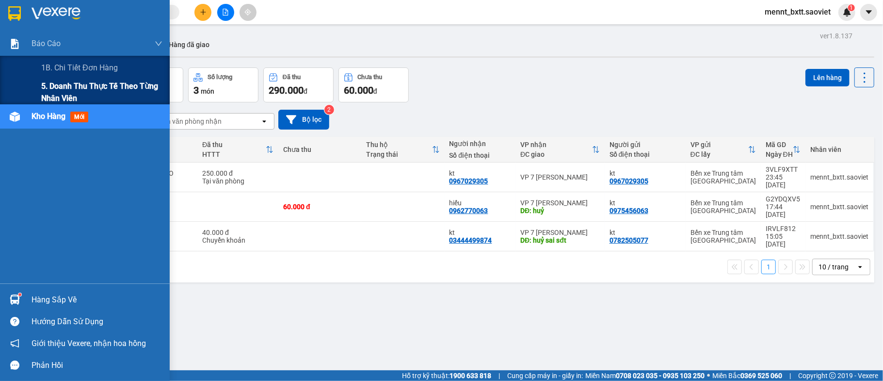
click at [72, 82] on span "5. Doanh thu thực tế theo từng nhân viên" at bounding box center [101, 92] width 121 height 24
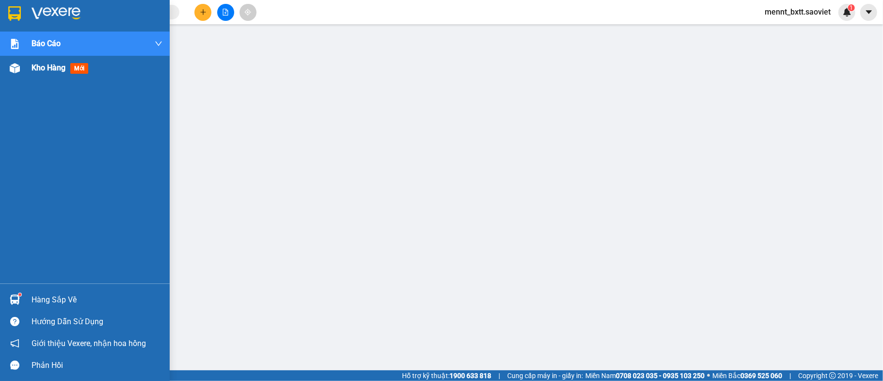
click at [49, 63] on span "Kho hàng" at bounding box center [49, 67] width 34 height 9
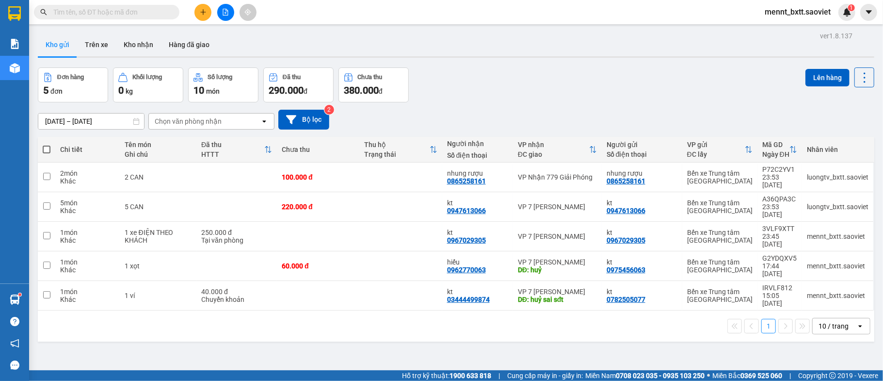
click at [60, 43] on button "Kho gửi" at bounding box center [57, 44] width 39 height 23
click at [814, 174] on icon at bounding box center [817, 177] width 7 height 7
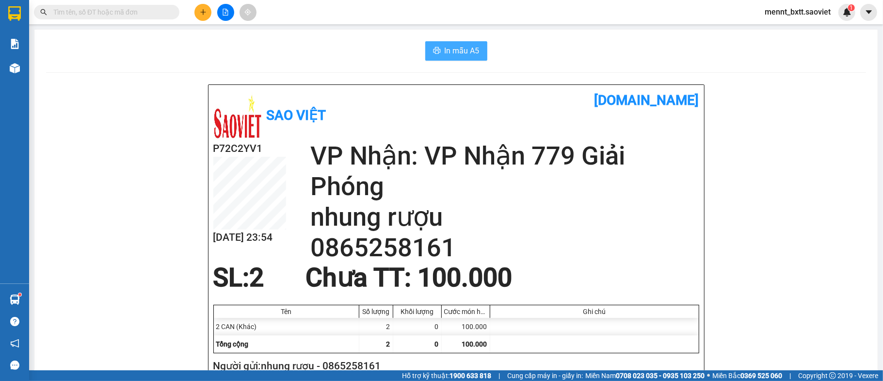
click at [447, 55] on span "In mẫu A5" at bounding box center [462, 51] width 35 height 12
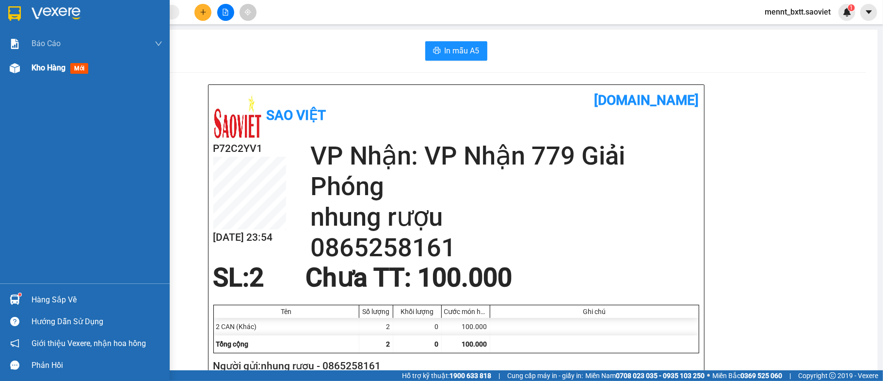
click at [51, 64] on span "Kho hàng" at bounding box center [49, 67] width 34 height 9
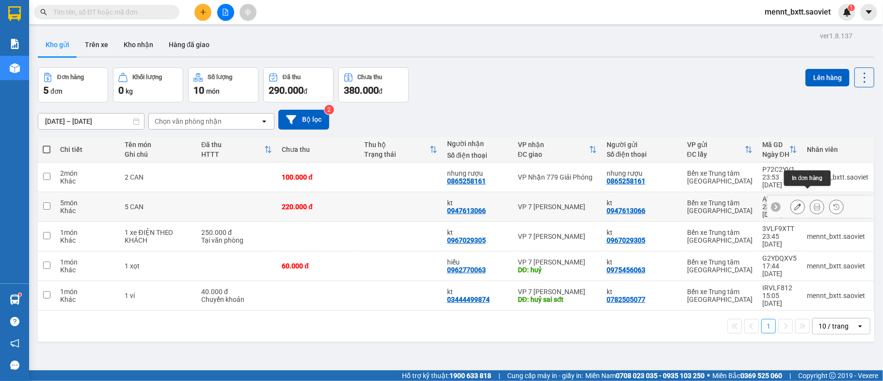
click at [811, 198] on button at bounding box center [818, 206] width 14 height 17
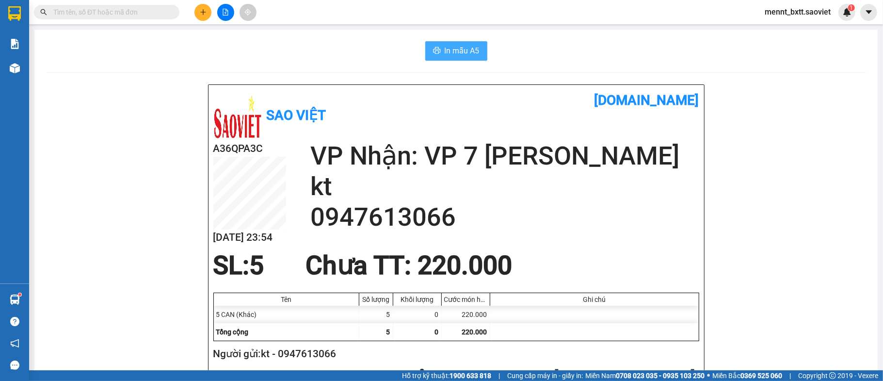
click at [454, 57] on span "In mẫu A5" at bounding box center [462, 51] width 35 height 12
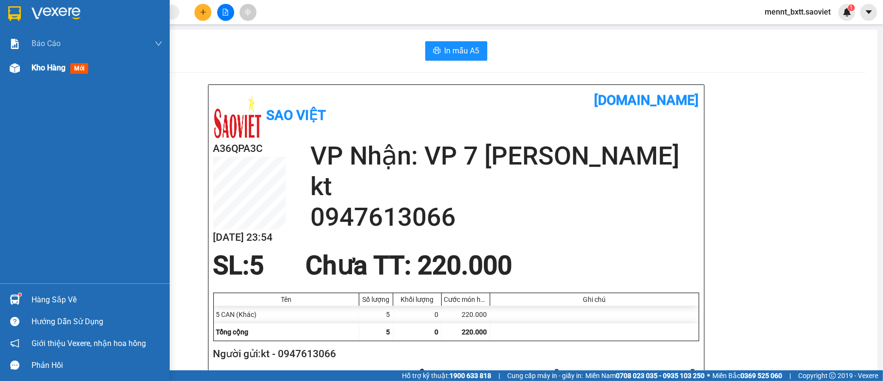
click at [50, 67] on span "Kho hàng" at bounding box center [49, 67] width 34 height 9
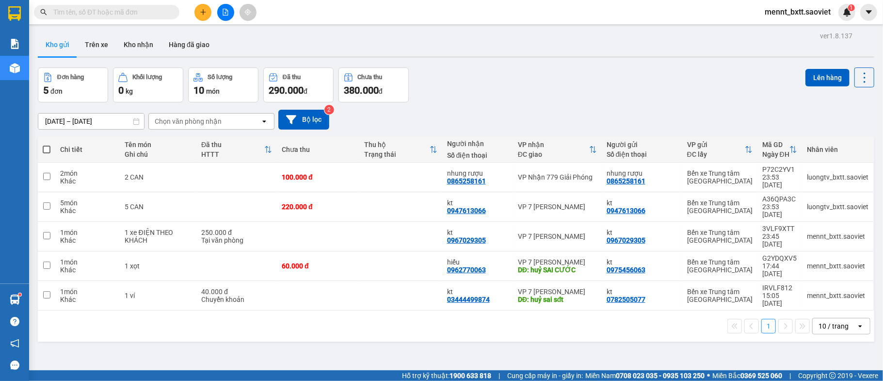
scroll to position [45, 0]
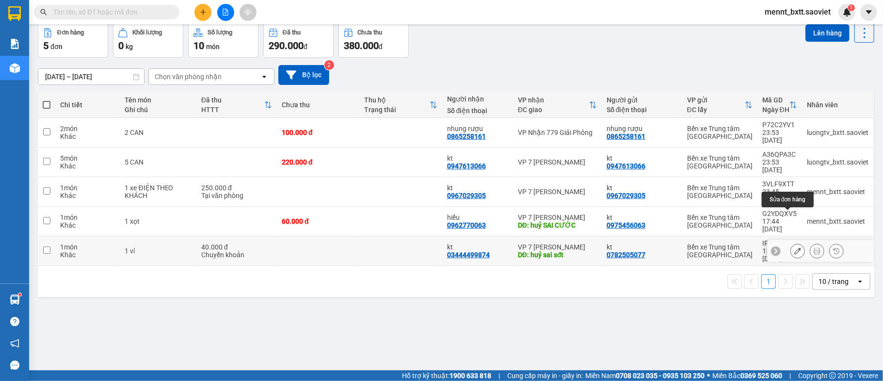
click at [795, 247] on icon at bounding box center [798, 250] width 7 height 7
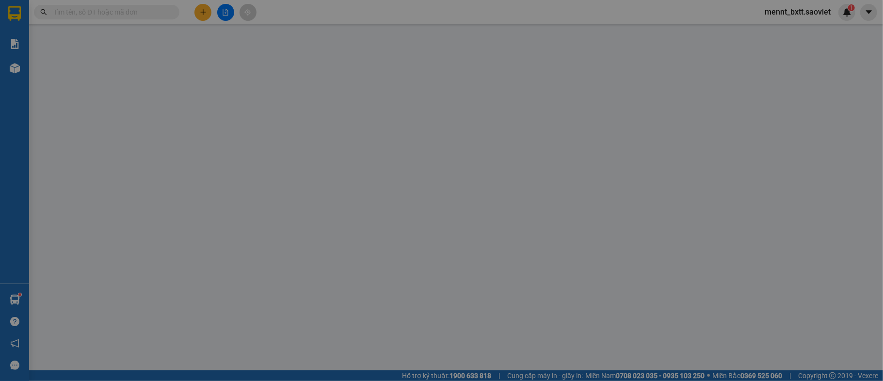
type input "0782505077"
type input "kt"
type input "03444499874"
type input "kt"
type input "huỷ sai sđt"
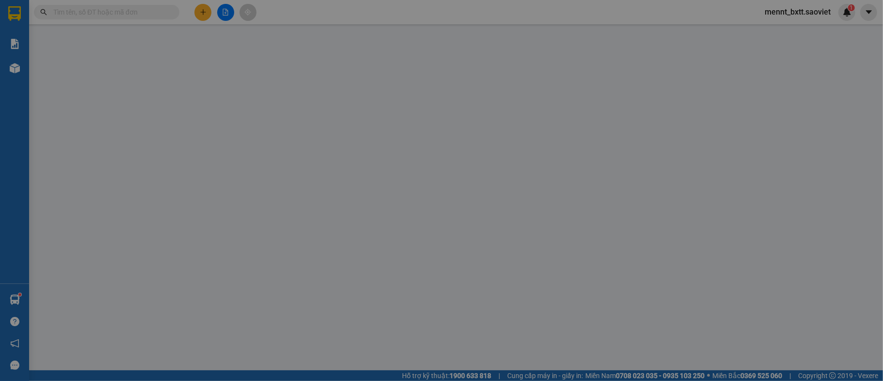
type input "40.000"
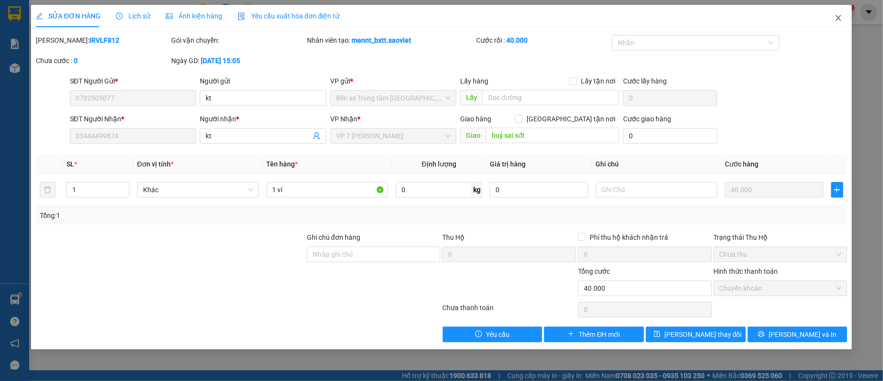
click at [837, 16] on icon "close" at bounding box center [839, 18] width 8 height 8
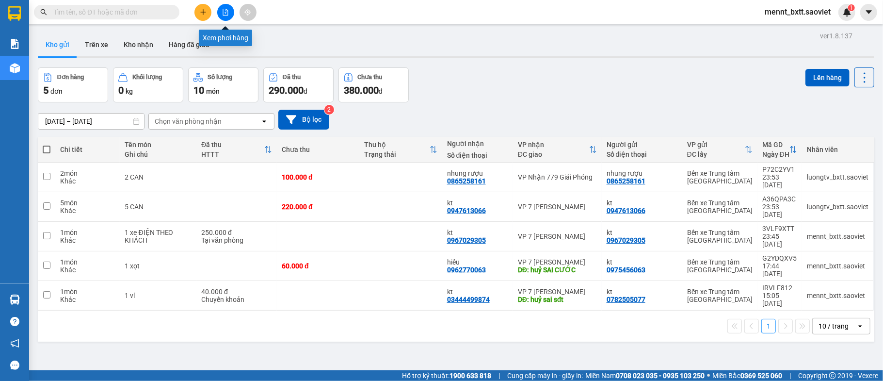
click at [224, 14] on icon "file-add" at bounding box center [225, 12] width 7 height 7
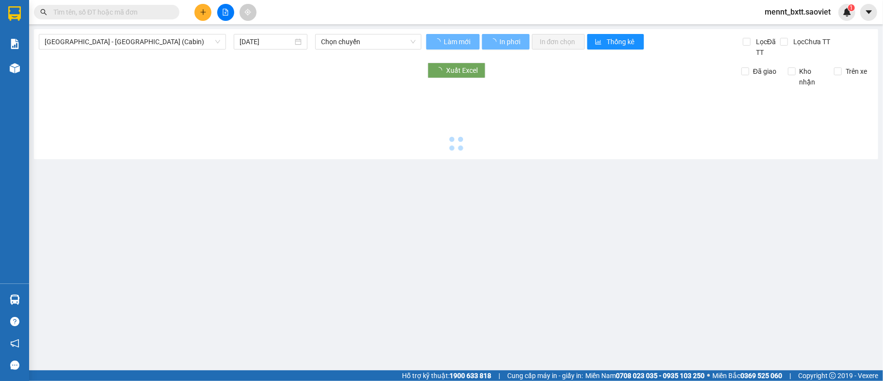
type input "[DATE]"
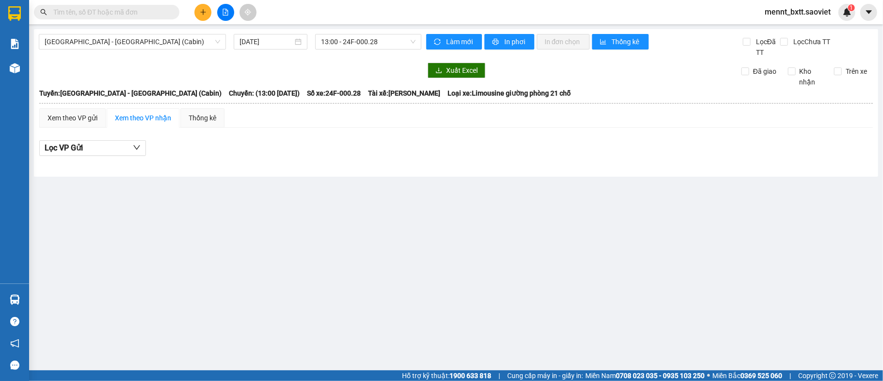
click at [144, 9] on input "text" at bounding box center [110, 12] width 114 height 11
click at [147, 40] on span "[GEOGRAPHIC_DATA] - [GEOGRAPHIC_DATA] (Cabin)" at bounding box center [133, 41] width 176 height 15
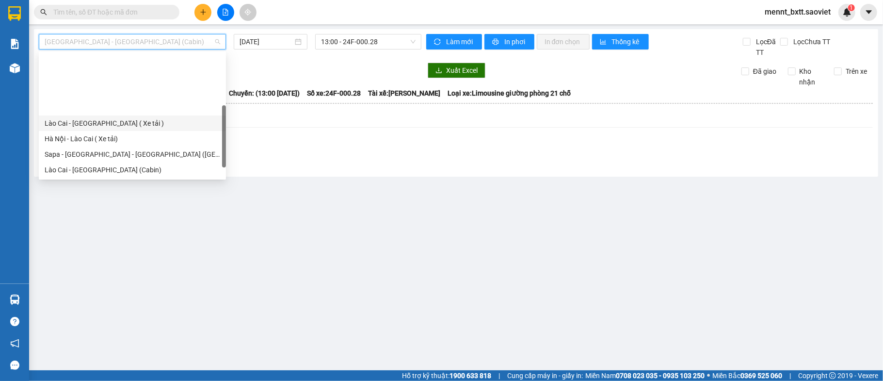
scroll to position [78, 0]
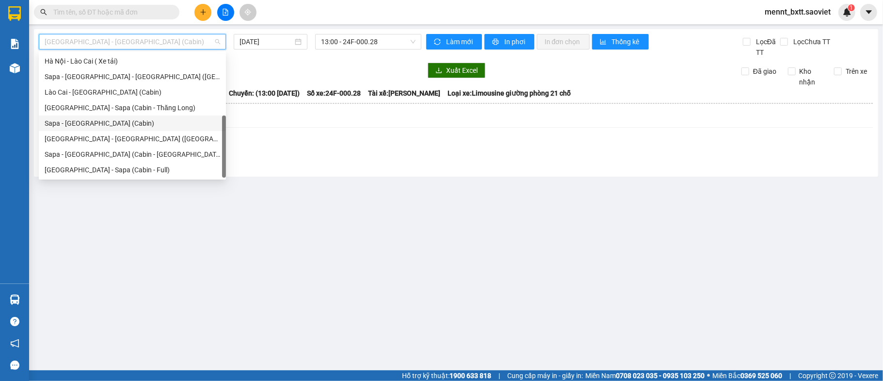
click at [134, 118] on div "Sapa - [GEOGRAPHIC_DATA] (Cabin)" at bounding box center [133, 123] width 176 height 11
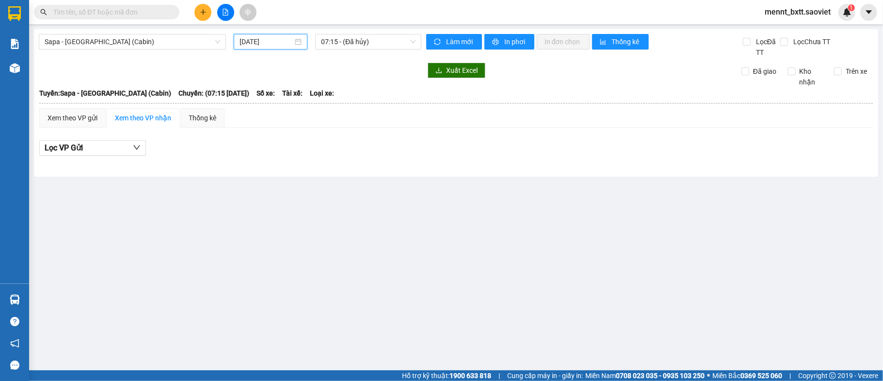
click at [248, 38] on input "[DATE]" at bounding box center [266, 41] width 53 height 11
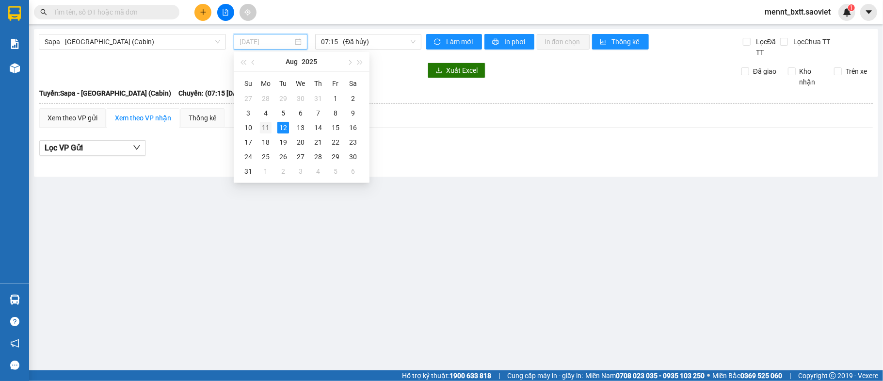
click at [268, 123] on div "11" at bounding box center [266, 128] width 12 height 12
type input "[DATE]"
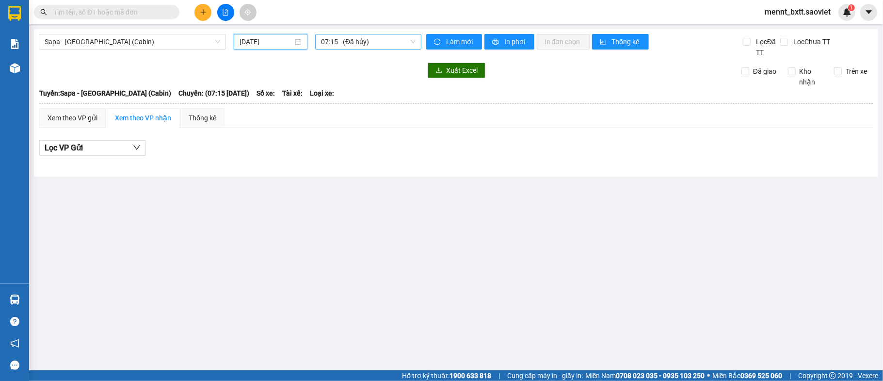
click at [332, 41] on span "07:15 - (Đã hủy)" at bounding box center [368, 41] width 95 height 15
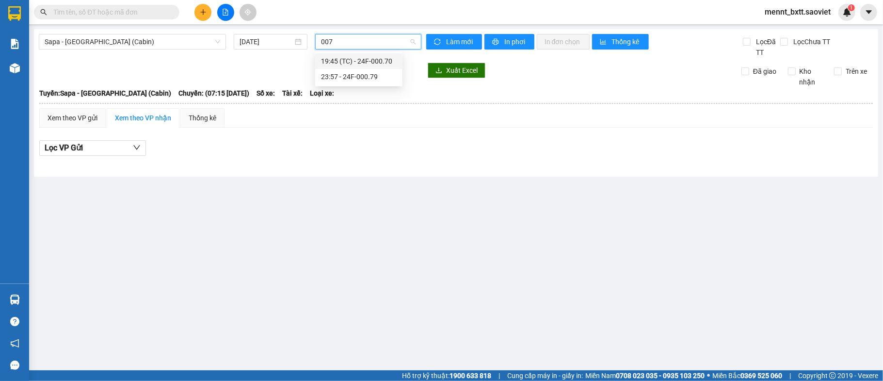
type input "0079"
click at [351, 57] on div "23:57 - 24F-000.79" at bounding box center [359, 61] width 76 height 11
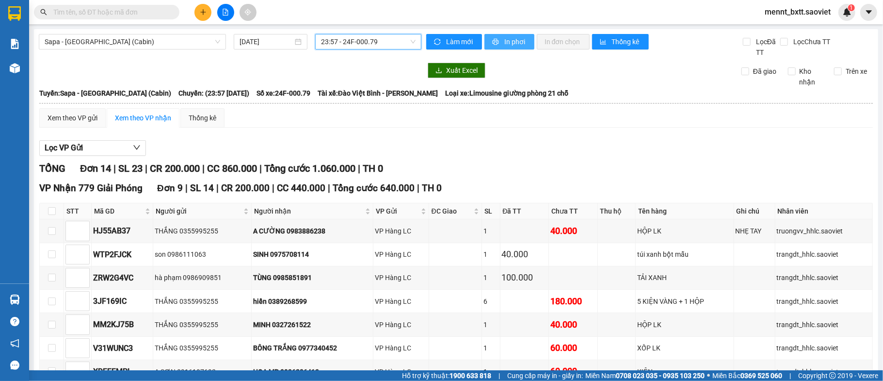
click at [510, 42] on span "In phơi" at bounding box center [516, 41] width 22 height 11
click at [226, 13] on icon "file-add" at bounding box center [225, 12] width 5 height 7
click at [174, 43] on span "Sapa - [GEOGRAPHIC_DATA] (Cabin)" at bounding box center [133, 41] width 176 height 15
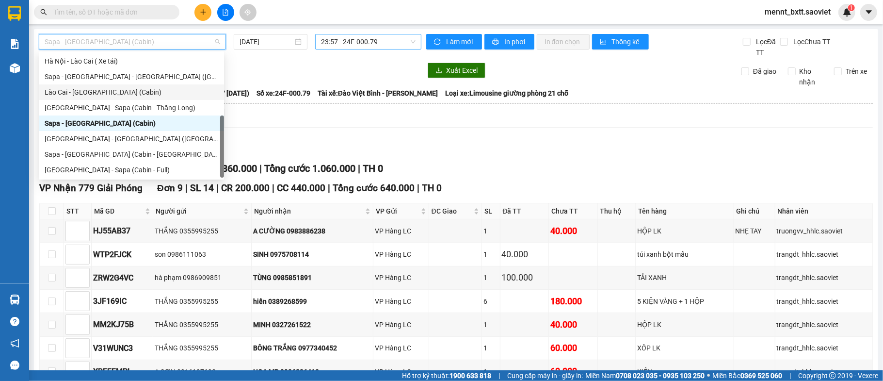
click at [152, 87] on div "Lào Cai - [GEOGRAPHIC_DATA] (Cabin)" at bounding box center [132, 92] width 174 height 11
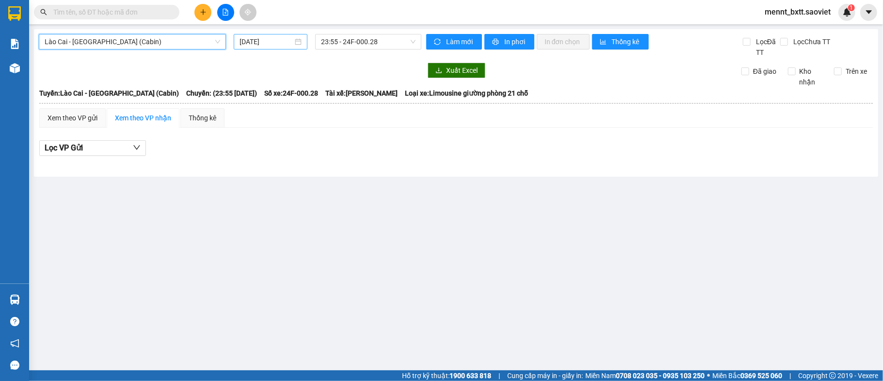
click at [255, 43] on input "[DATE]" at bounding box center [266, 41] width 53 height 11
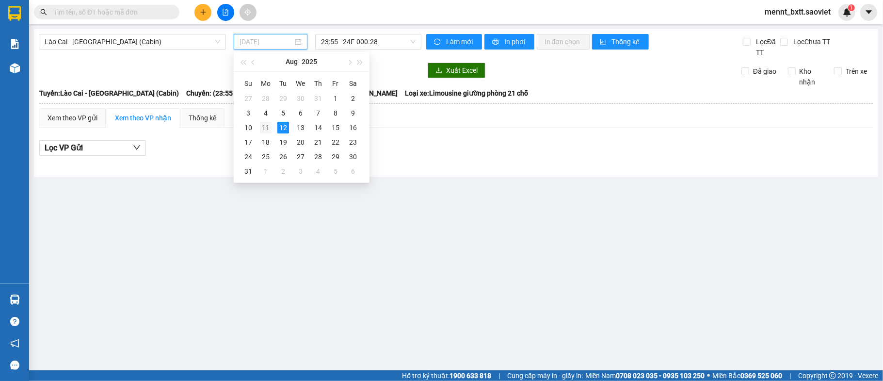
click at [263, 128] on div "11" at bounding box center [266, 128] width 12 height 12
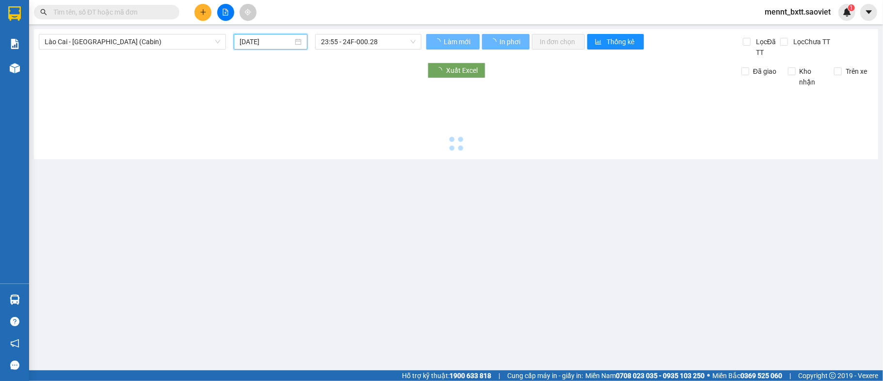
type input "[DATE]"
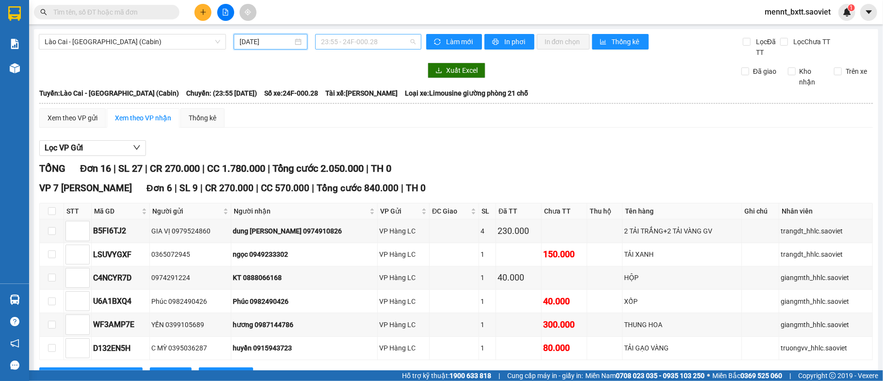
click at [323, 37] on span "23:55 - 24F-000.28" at bounding box center [368, 41] width 95 height 15
type input "0028"
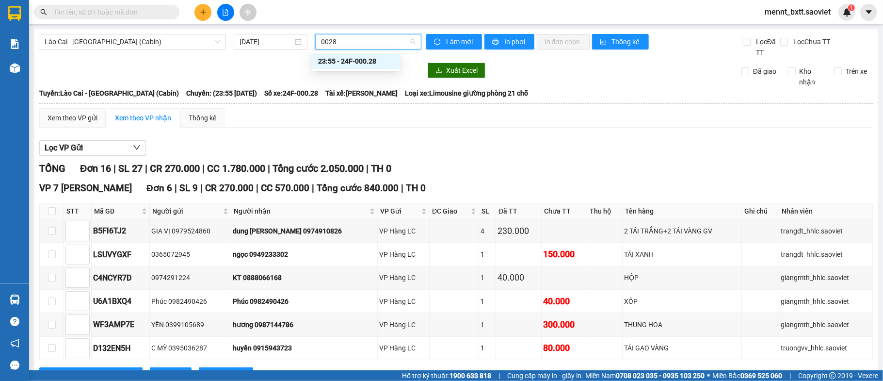
click at [349, 63] on div "23:55 - 24F-000.28" at bounding box center [356, 61] width 76 height 11
click at [149, 40] on span "Lào Cai - [GEOGRAPHIC_DATA] (Cabin)" at bounding box center [133, 41] width 176 height 15
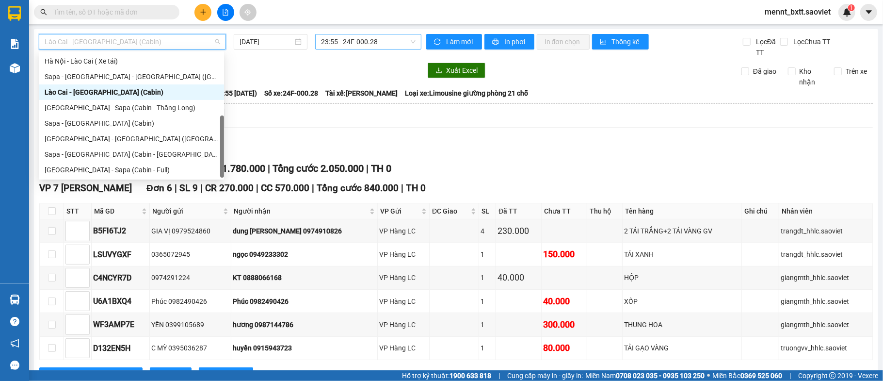
click at [132, 90] on div "Lào Cai - [GEOGRAPHIC_DATA] (Cabin)" at bounding box center [132, 92] width 174 height 11
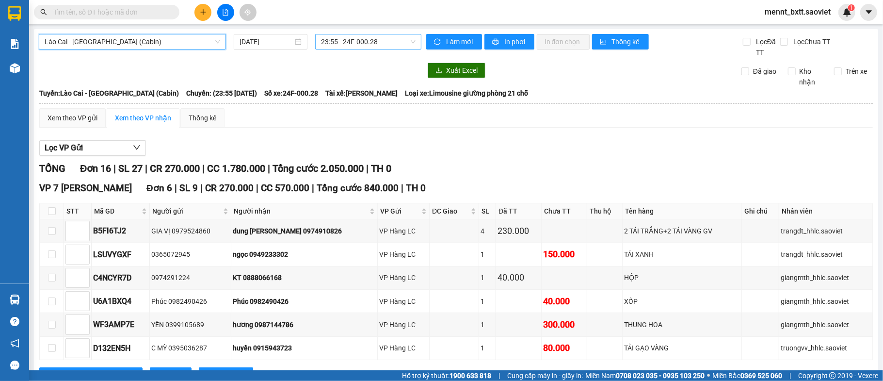
click at [341, 43] on span "23:55 - 24F-000.28" at bounding box center [368, 41] width 95 height 15
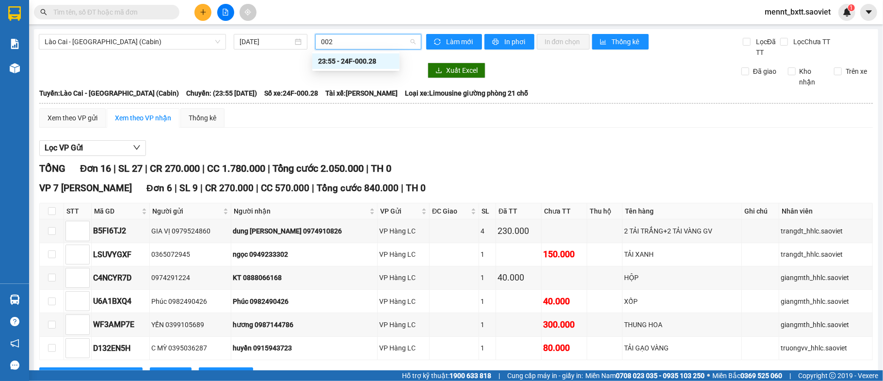
type input "0028"
click at [362, 63] on div "23:55 - 24F-000.28" at bounding box center [356, 61] width 76 height 11
click at [362, 63] on div at bounding box center [230, 71] width 383 height 16
click at [507, 37] on span "In phơi" at bounding box center [516, 41] width 22 height 11
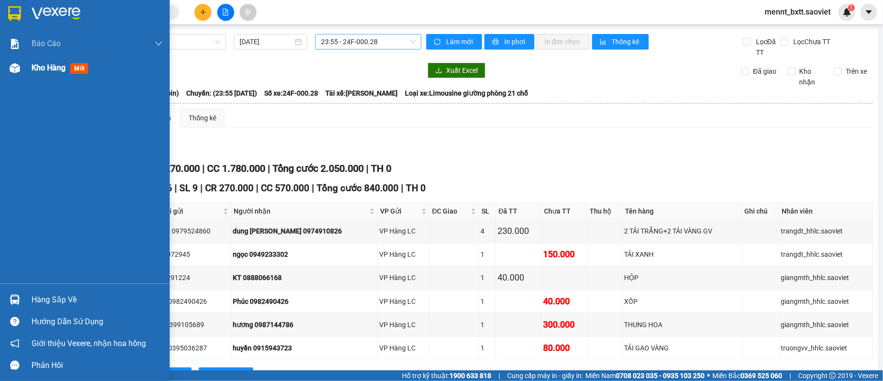
click at [53, 67] on span "Kho hàng" at bounding box center [49, 67] width 34 height 9
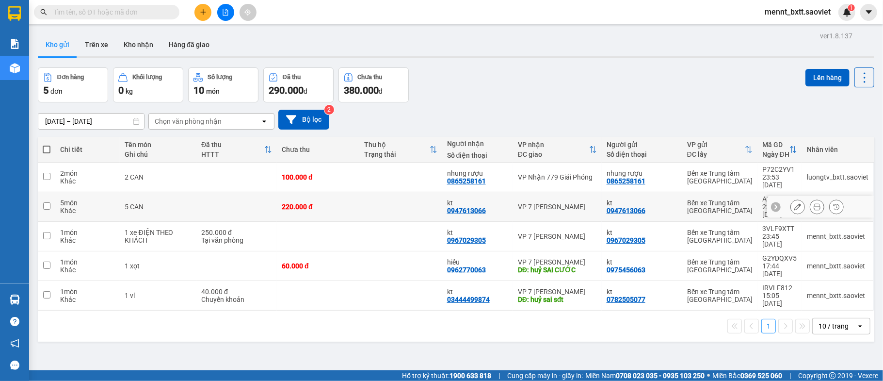
click at [343, 203] on div "220.000 đ" at bounding box center [318, 207] width 73 height 8
checkbox input "true"
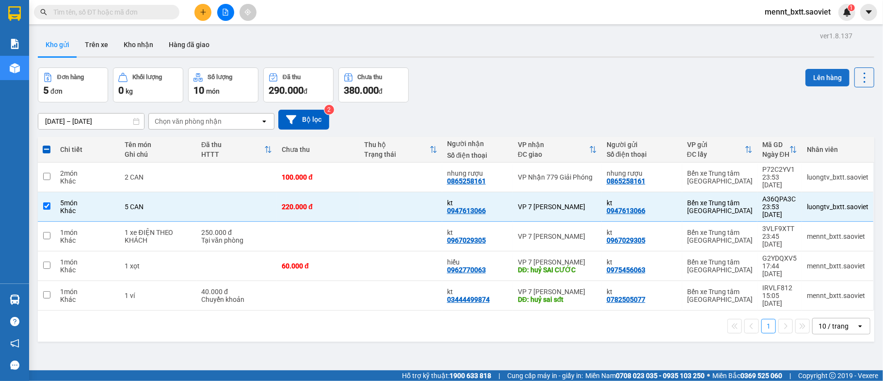
click at [806, 76] on button "Lên hàng" at bounding box center [828, 77] width 44 height 17
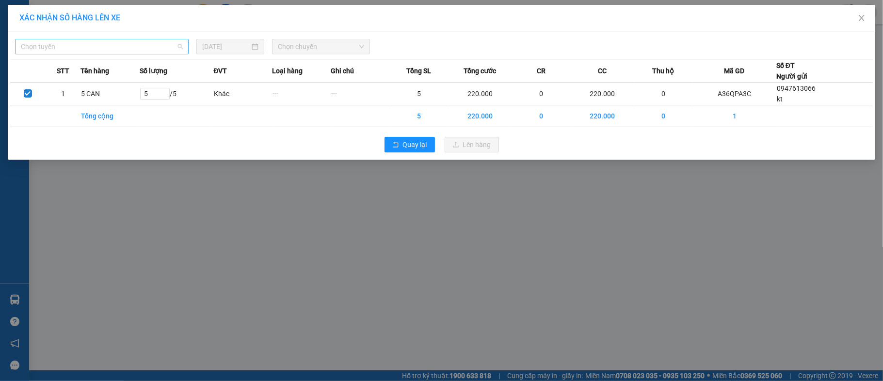
click at [148, 46] on span "Chọn tuyến" at bounding box center [102, 46] width 162 height 15
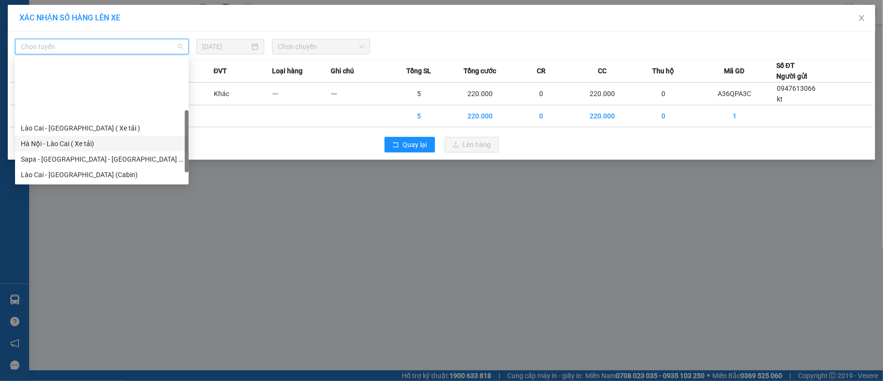
scroll to position [78, 0]
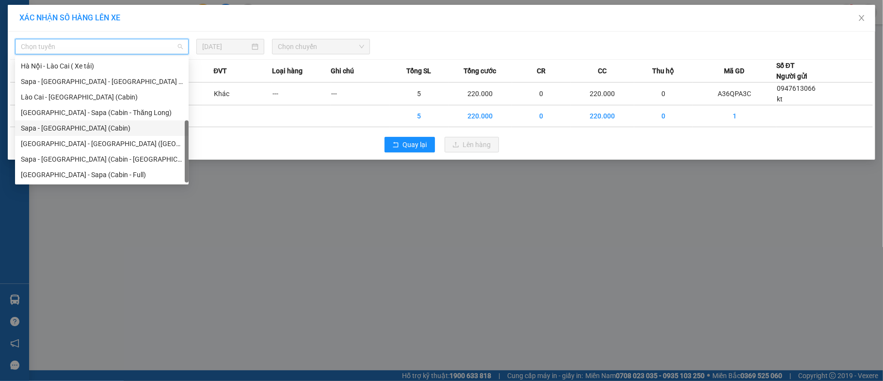
click at [103, 129] on div "Sapa - [GEOGRAPHIC_DATA] (Cabin)" at bounding box center [102, 128] width 162 height 11
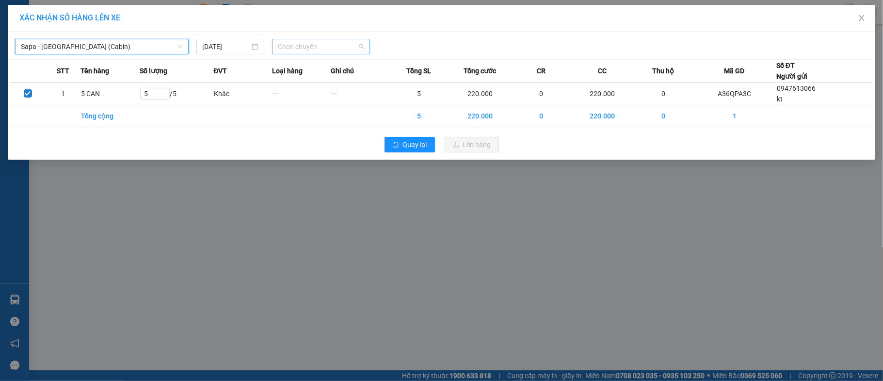
click at [282, 43] on span "Chọn chuyến" at bounding box center [321, 46] width 86 height 15
type input "0079"
click at [221, 47] on input "[DATE]" at bounding box center [226, 46] width 48 height 11
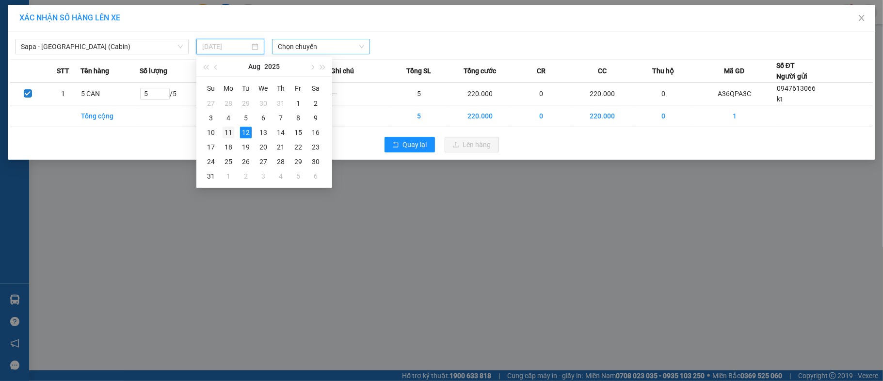
click at [228, 131] on div "11" at bounding box center [229, 133] width 12 height 12
type input "[DATE]"
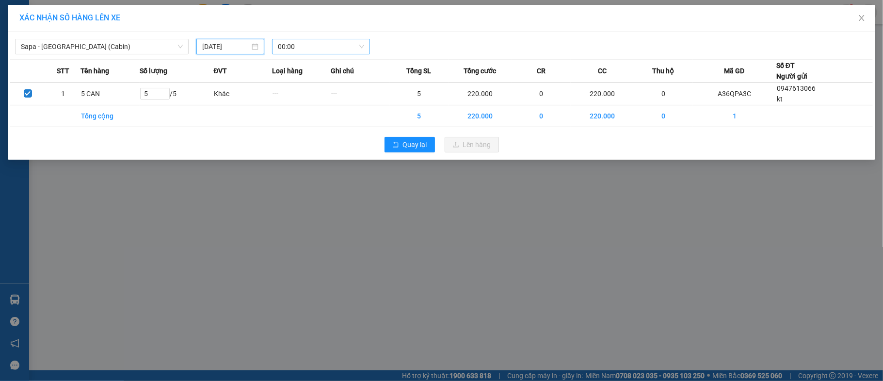
click at [280, 42] on span "00:00" at bounding box center [321, 46] width 86 height 15
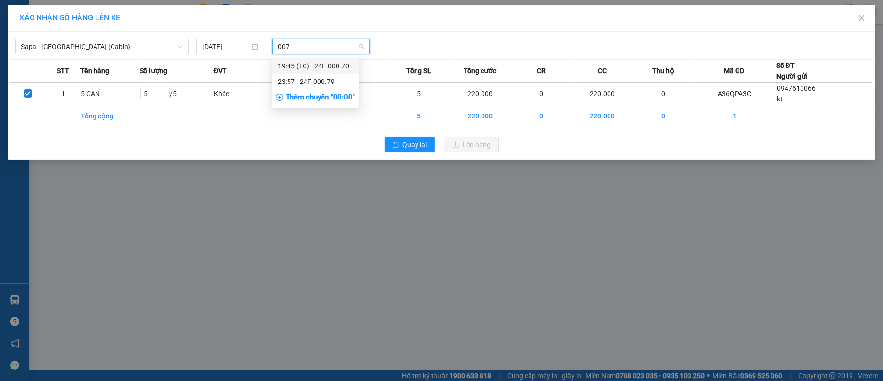
type input "0079"
click at [320, 62] on div "23:57 - 24F-000.79" at bounding box center [316, 66] width 76 height 11
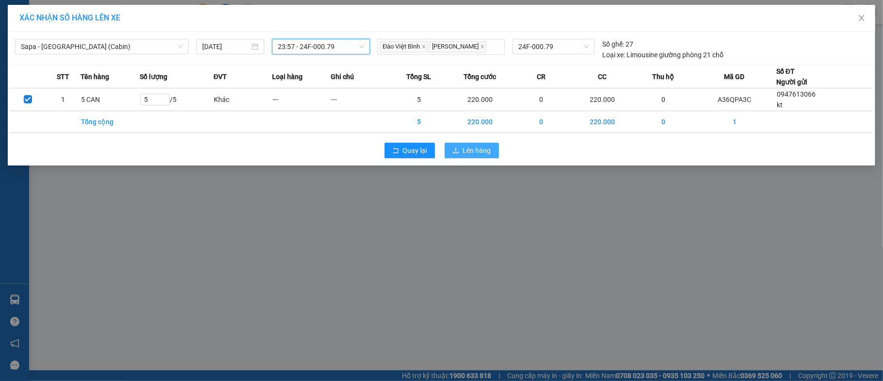
click at [474, 150] on span "Lên hàng" at bounding box center [477, 150] width 28 height 11
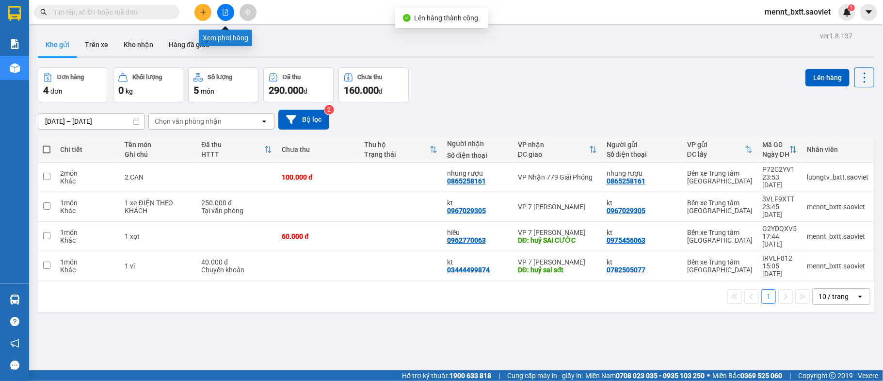
click at [224, 13] on icon "file-add" at bounding box center [225, 12] width 7 height 7
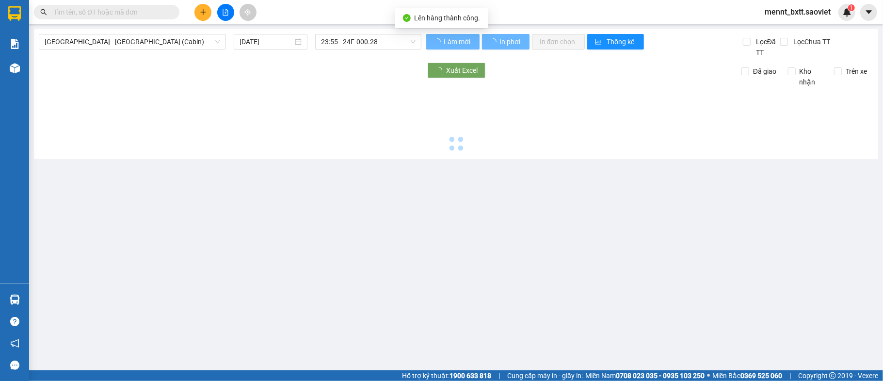
type input "[DATE]"
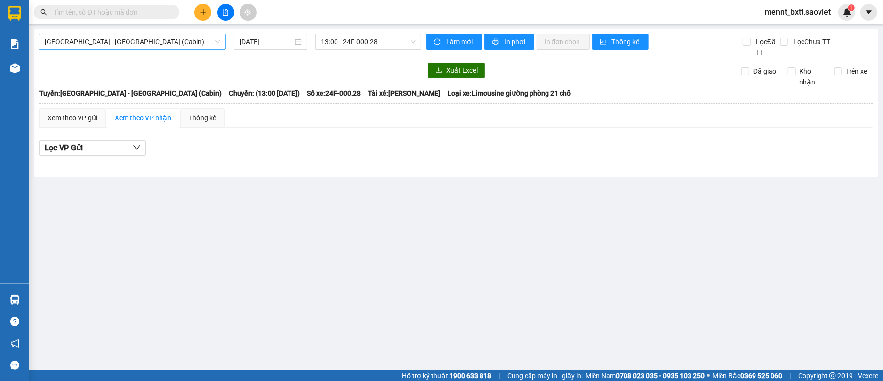
click at [181, 42] on span "[GEOGRAPHIC_DATA] - [GEOGRAPHIC_DATA] (Cabin)" at bounding box center [133, 41] width 176 height 15
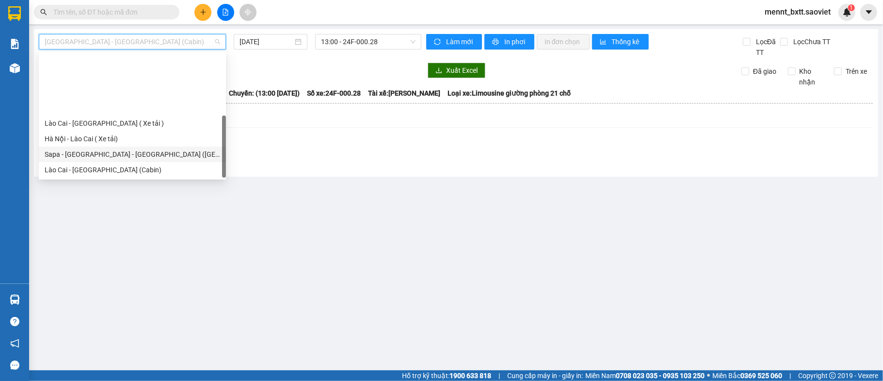
scroll to position [78, 0]
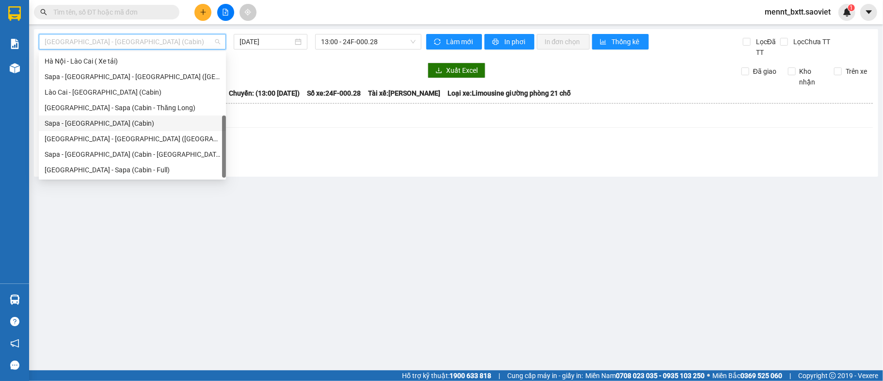
click at [130, 121] on div "Sapa - [GEOGRAPHIC_DATA] (Cabin)" at bounding box center [133, 123] width 176 height 11
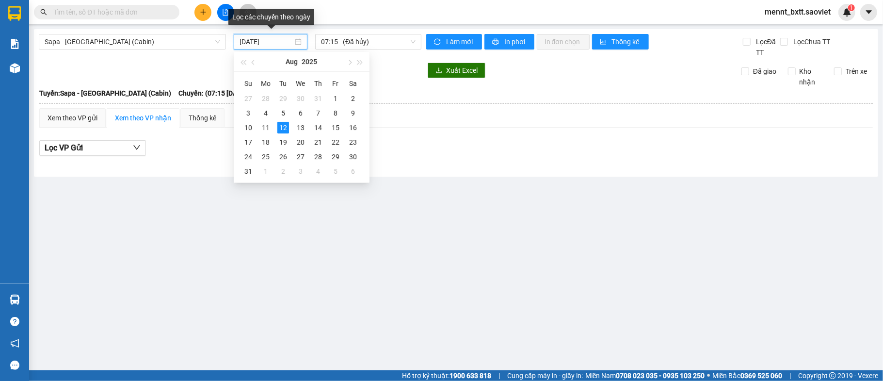
click at [262, 42] on input "[DATE]" at bounding box center [266, 41] width 53 height 11
click at [266, 126] on div "11" at bounding box center [266, 128] width 12 height 12
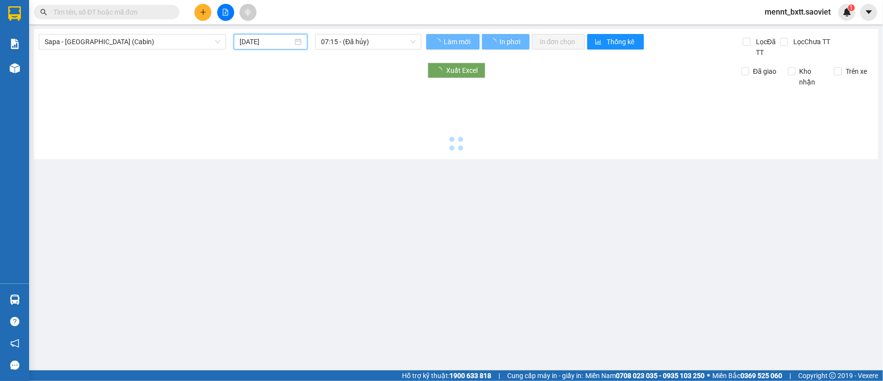
type input "[DATE]"
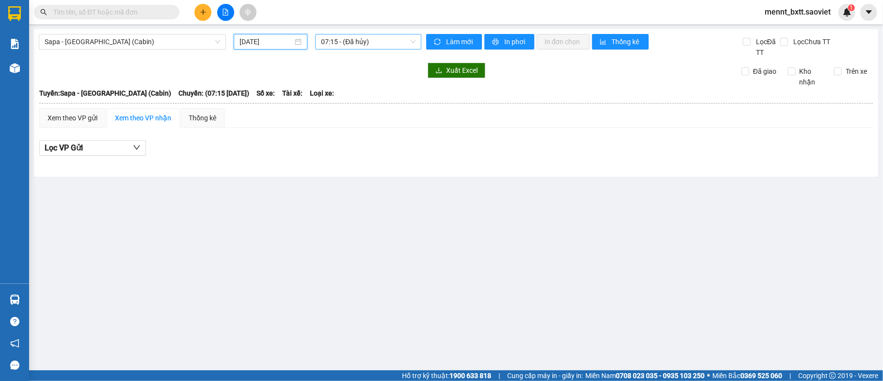
click at [321, 41] on div "07:15 - (Đã hủy)" at bounding box center [368, 42] width 106 height 16
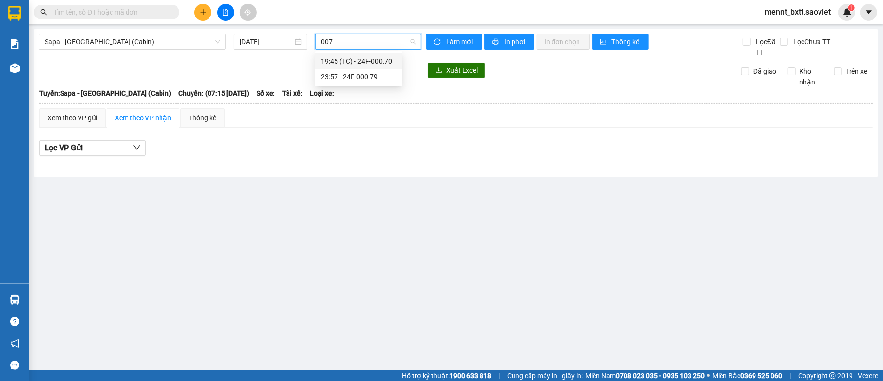
type input "0079"
click at [360, 56] on div "23:57 - 24F-000.79" at bounding box center [359, 61] width 76 height 11
click at [360, 55] on div "Sapa - [GEOGRAPHIC_DATA] (Cabin) [DATE] 0079" at bounding box center [230, 46] width 383 height 24
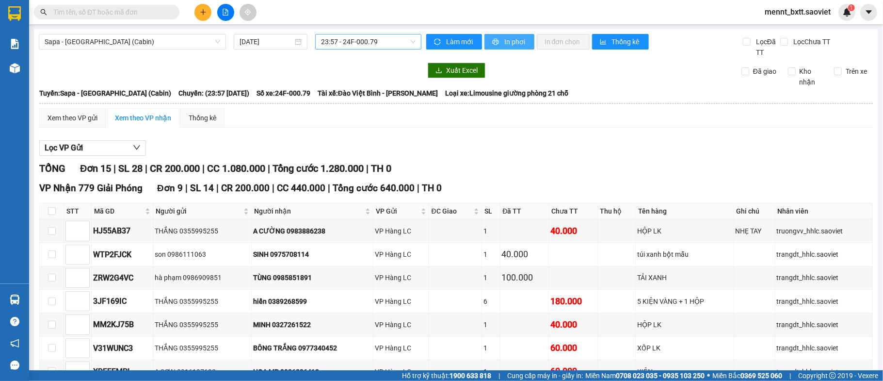
click at [505, 41] on span "In phơi" at bounding box center [516, 41] width 22 height 11
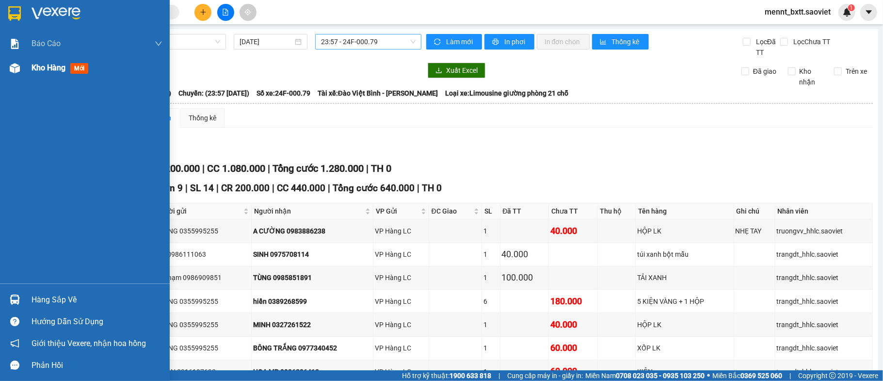
click at [49, 66] on span "Kho hàng" at bounding box center [49, 67] width 34 height 9
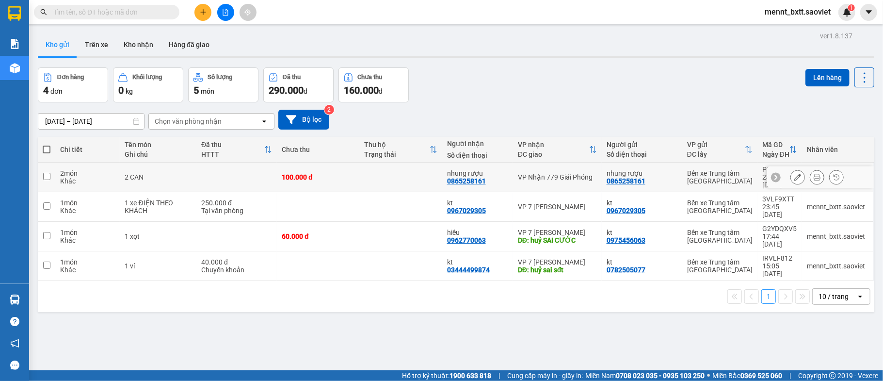
click at [354, 172] on td "100.000 đ" at bounding box center [318, 178] width 82 height 30
checkbox input "true"
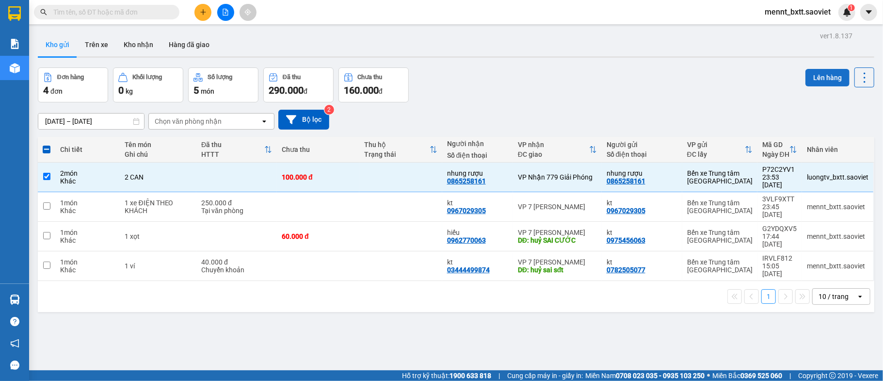
click at [824, 79] on button "Lên hàng" at bounding box center [828, 77] width 44 height 17
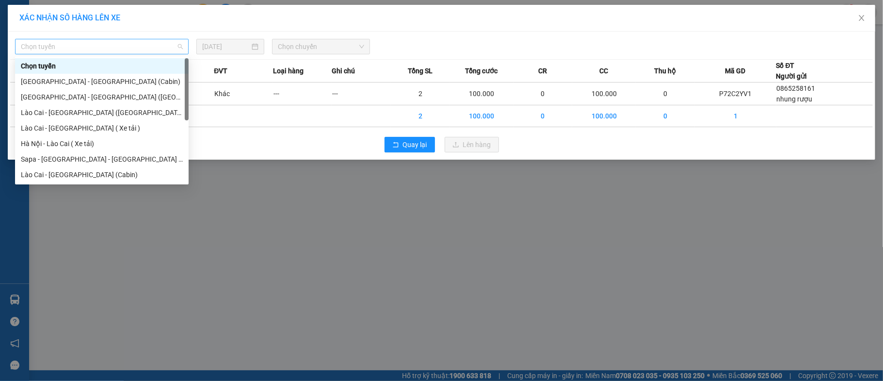
click at [142, 44] on span "Chọn tuyến" at bounding box center [102, 46] width 162 height 15
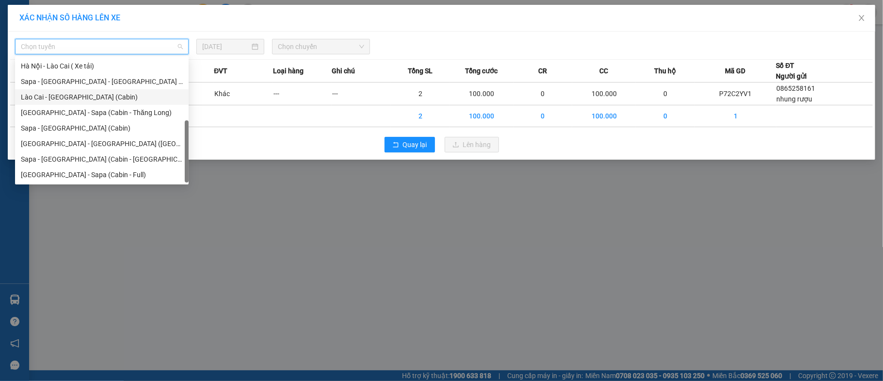
click at [100, 94] on div "Lào Cai - [GEOGRAPHIC_DATA] (Cabin)" at bounding box center [102, 97] width 162 height 11
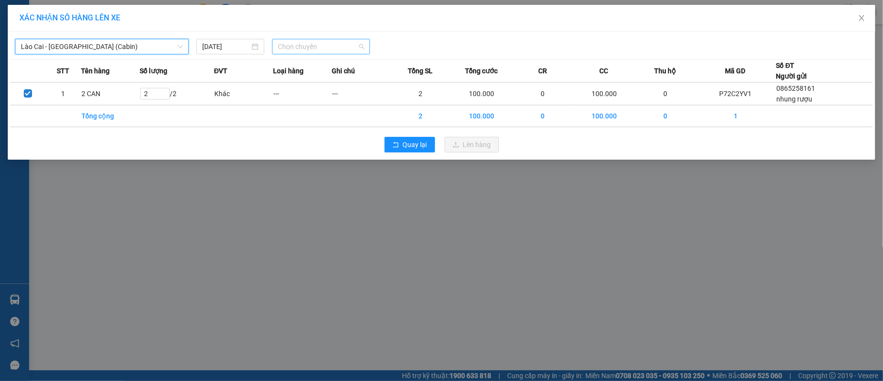
click at [295, 47] on span "Chọn chuyến" at bounding box center [321, 46] width 86 height 15
type input "0028"
click at [322, 67] on div "23:55 - 24F-000.28" at bounding box center [316, 66] width 76 height 11
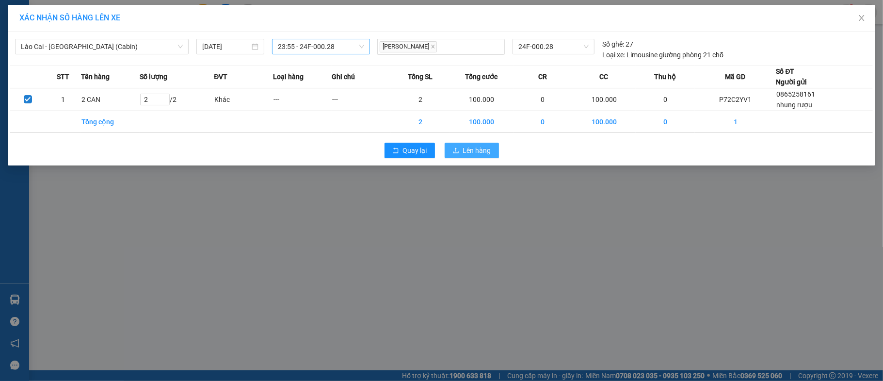
click at [470, 154] on span "Lên hàng" at bounding box center [477, 150] width 28 height 11
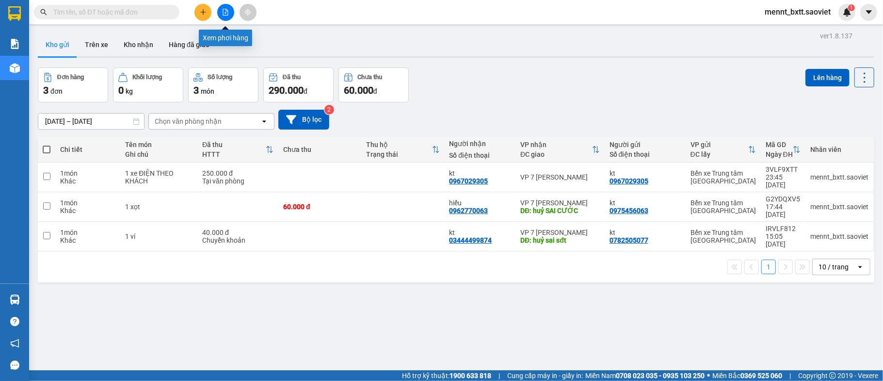
click at [222, 14] on icon "file-add" at bounding box center [225, 12] width 7 height 7
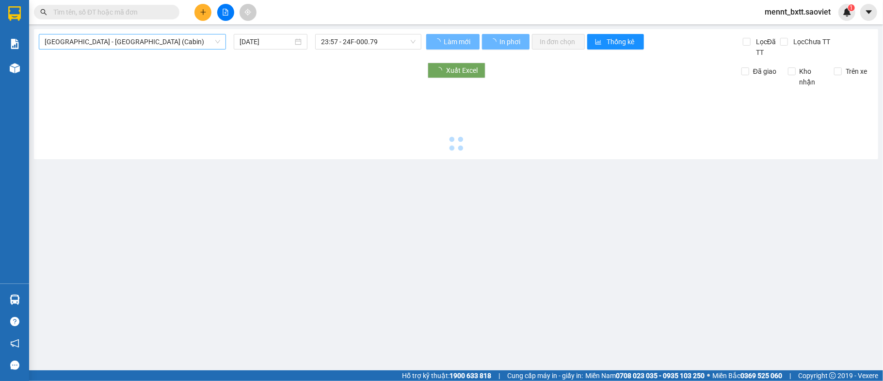
type input "[DATE]"
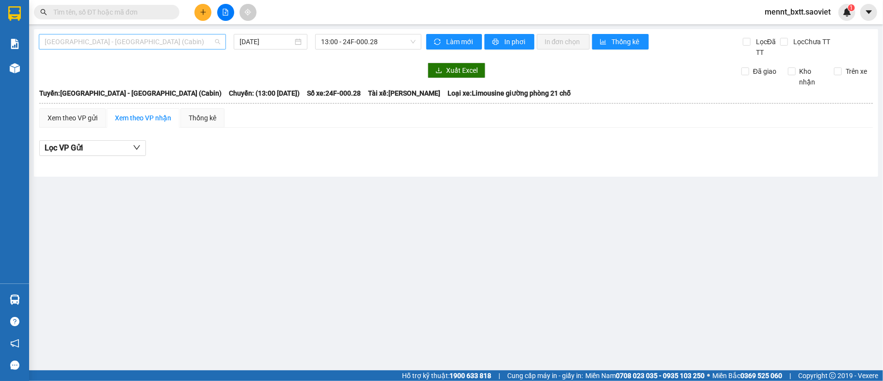
click at [176, 38] on span "[GEOGRAPHIC_DATA] - [GEOGRAPHIC_DATA] (Cabin)" at bounding box center [133, 41] width 176 height 15
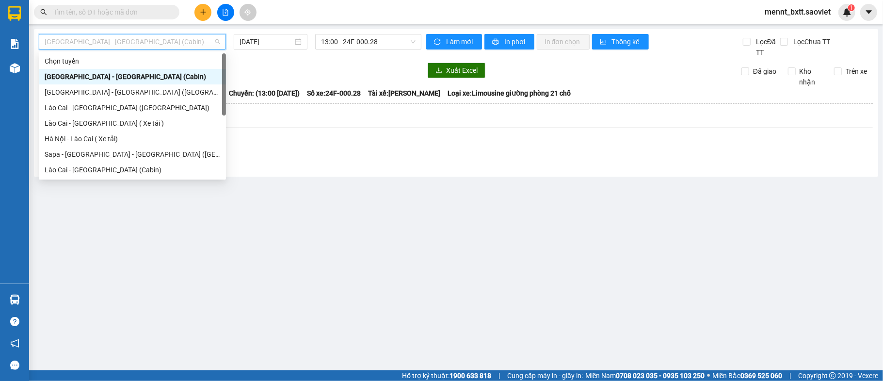
scroll to position [65, 0]
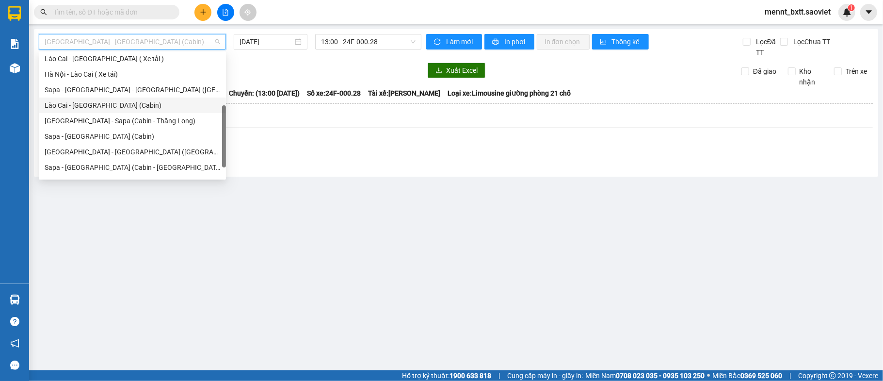
click at [136, 107] on div "Lào Cai - [GEOGRAPHIC_DATA] (Cabin)" at bounding box center [133, 105] width 176 height 11
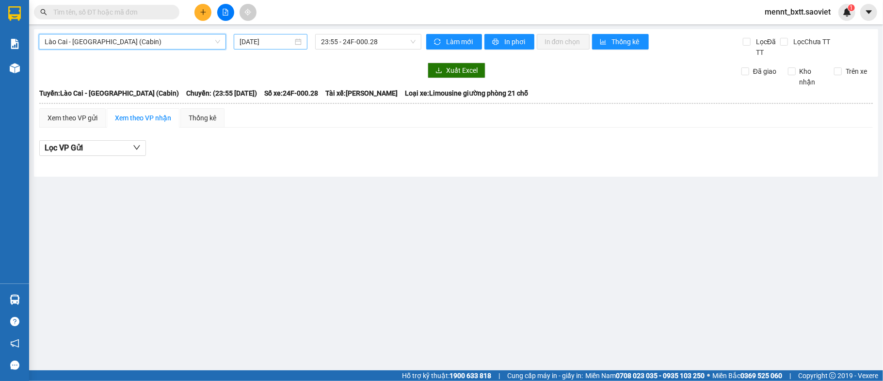
click at [251, 42] on input "[DATE]" at bounding box center [266, 41] width 53 height 11
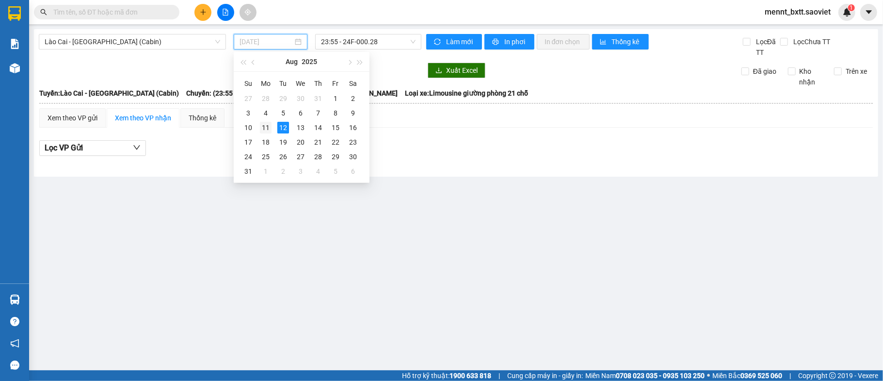
click at [268, 126] on div "11" at bounding box center [266, 128] width 12 height 12
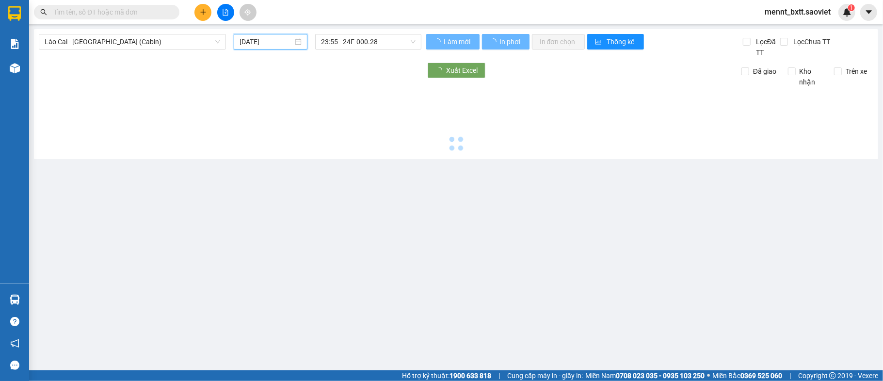
type input "[DATE]"
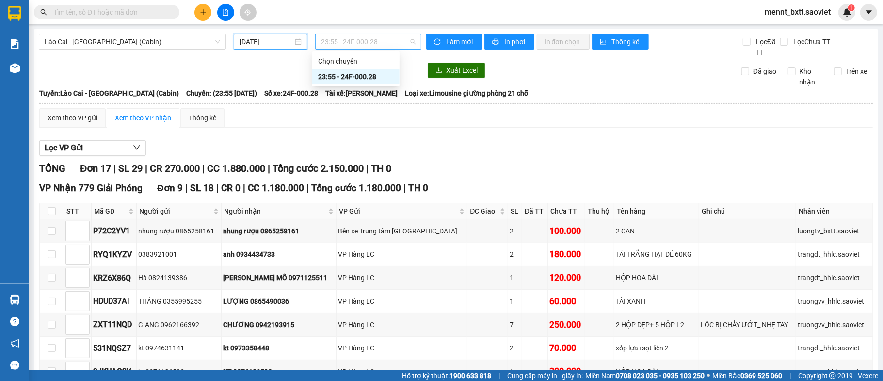
click at [338, 41] on span "23:55 - 24F-000.28" at bounding box center [368, 41] width 95 height 15
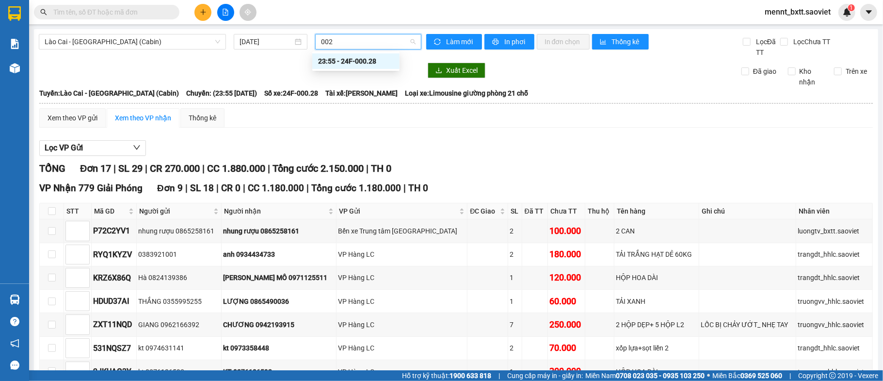
type input "0028"
click at [361, 62] on div "23:55 - 24F-000.28" at bounding box center [356, 61] width 76 height 11
click at [513, 39] on span "In phơi" at bounding box center [516, 41] width 22 height 11
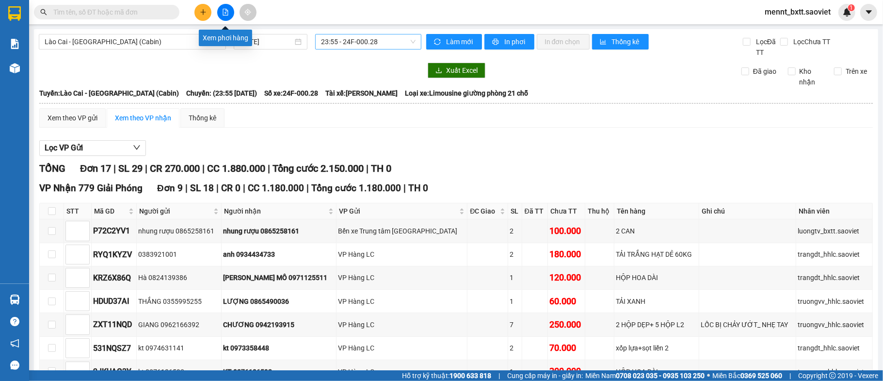
click at [224, 9] on icon "file-add" at bounding box center [225, 12] width 7 height 7
click at [228, 14] on icon "file-add" at bounding box center [225, 12] width 7 height 7
click at [171, 41] on span "Lào Cai - [GEOGRAPHIC_DATA] (Cabin)" at bounding box center [133, 41] width 176 height 15
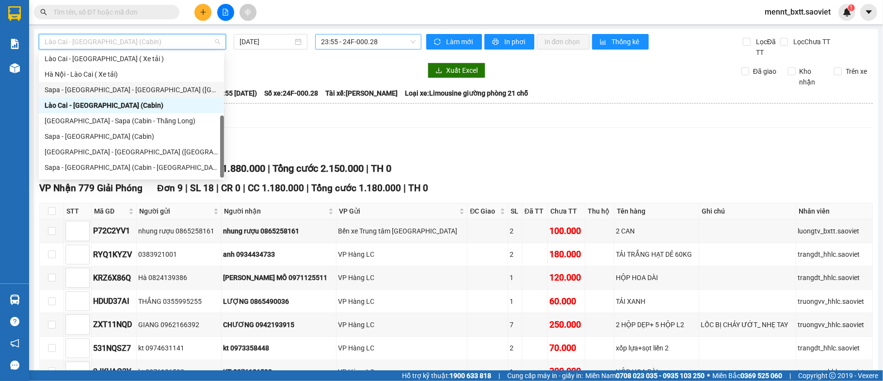
scroll to position [78, 0]
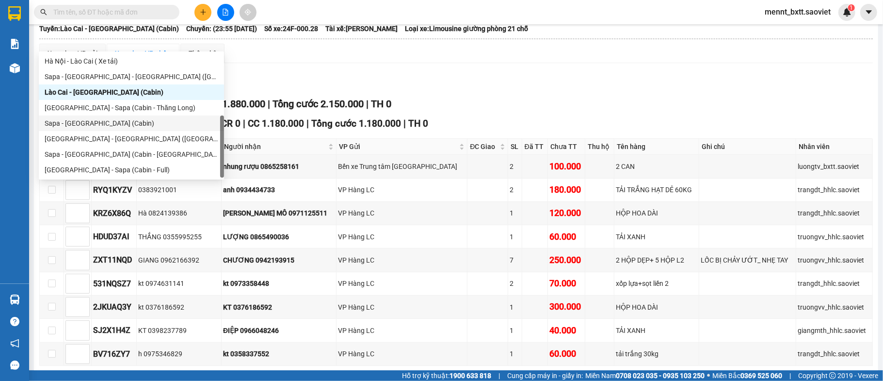
click at [140, 121] on div "Sapa - [GEOGRAPHIC_DATA] (Cabin)" at bounding box center [132, 123] width 174 height 11
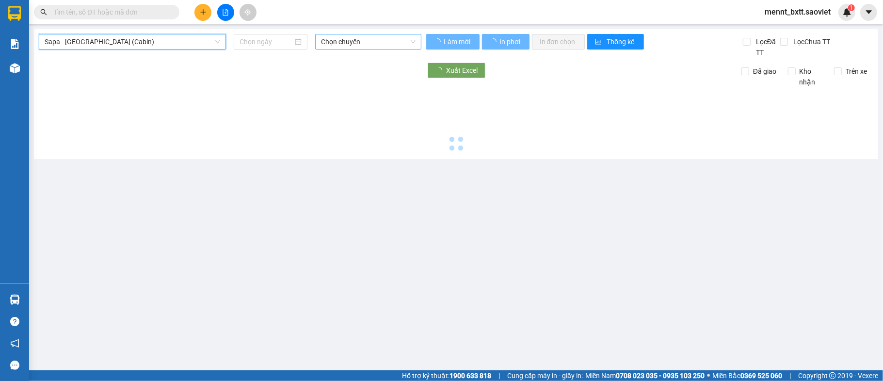
scroll to position [0, 0]
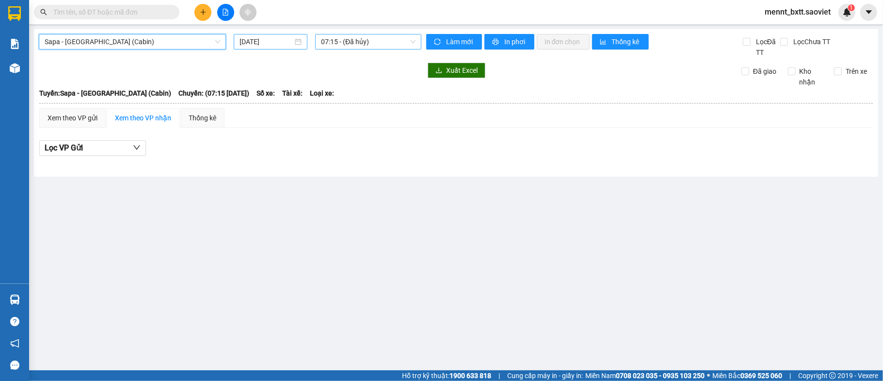
click at [250, 40] on input "[DATE]" at bounding box center [266, 41] width 53 height 11
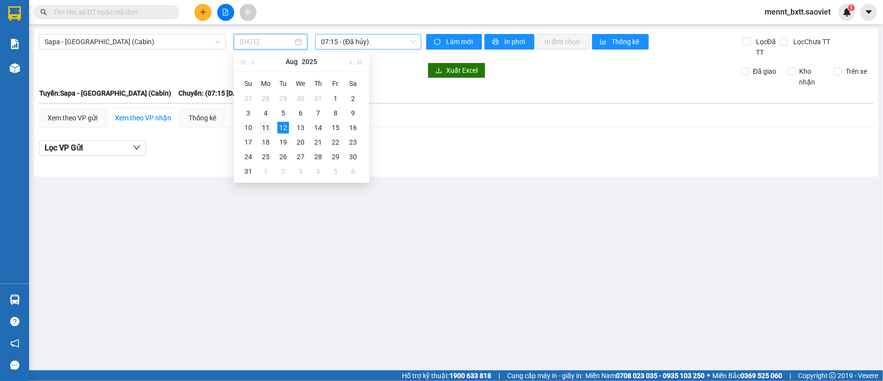
click at [264, 130] on div "11" at bounding box center [266, 128] width 12 height 12
type input "[DATE]"
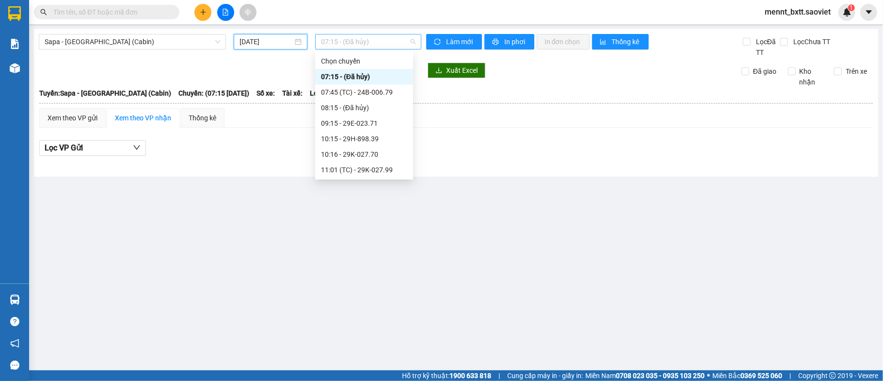
click at [335, 42] on span "07:15 - (Đã hủy)" at bounding box center [368, 41] width 95 height 15
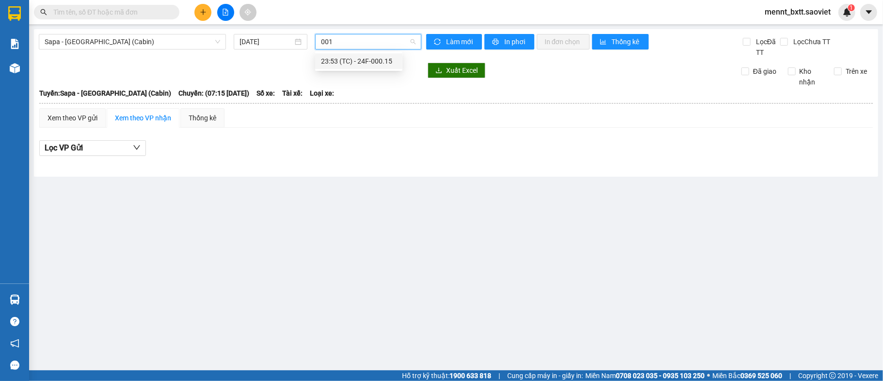
type input "0015"
click at [374, 63] on div "23:53 (TC) - 24F-000.15" at bounding box center [359, 61] width 76 height 11
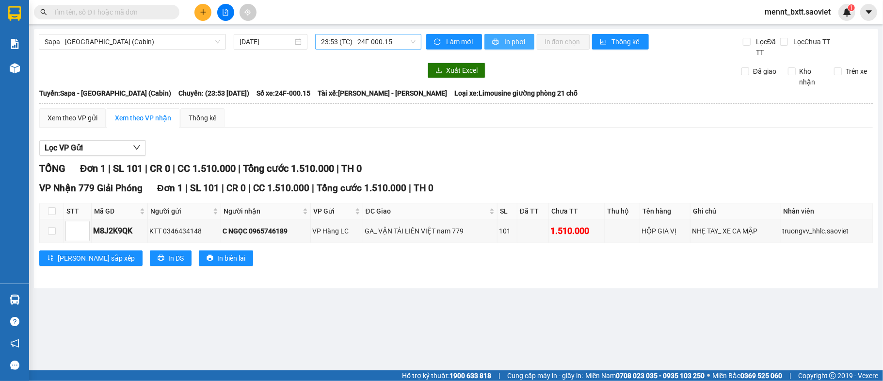
click at [513, 41] on span "In phơi" at bounding box center [516, 41] width 22 height 11
click at [223, 13] on icon "file-add" at bounding box center [225, 12] width 5 height 7
click at [173, 42] on span "Sapa - [GEOGRAPHIC_DATA] (Cabin)" at bounding box center [133, 41] width 176 height 15
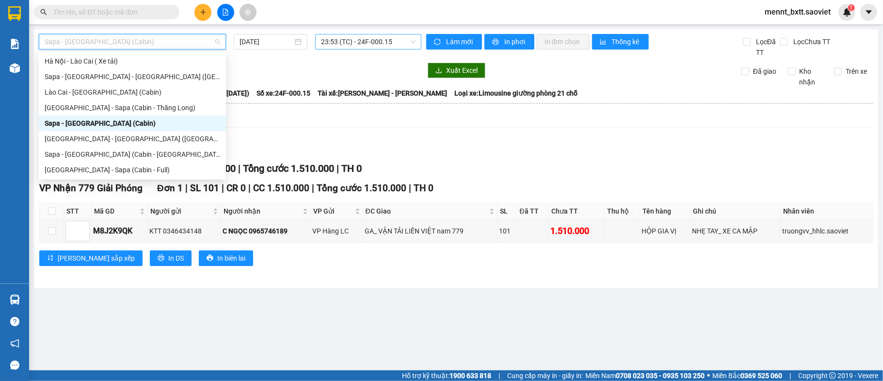
click at [153, 119] on div "Sapa - [GEOGRAPHIC_DATA] (Cabin)" at bounding box center [133, 123] width 176 height 11
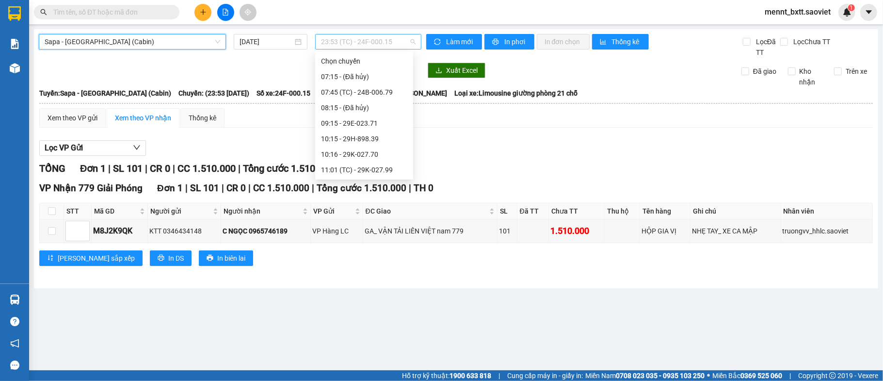
click at [328, 41] on span "23:53 (TC) - 24F-000.15" at bounding box center [368, 41] width 95 height 15
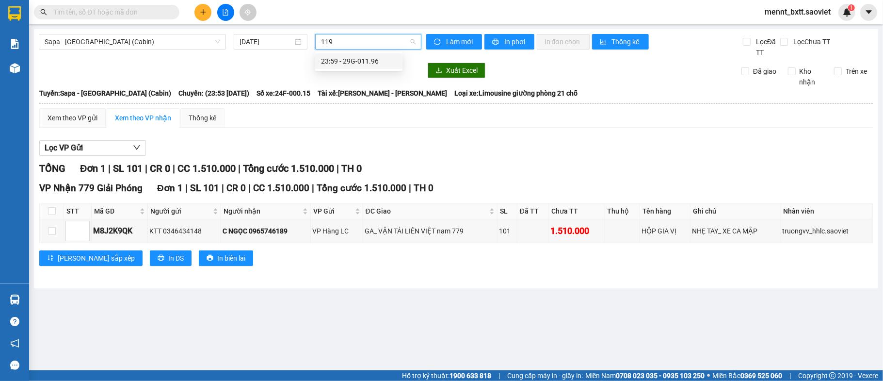
type input "1196"
click at [371, 59] on div "23:59 - 29G-011.96" at bounding box center [359, 61] width 76 height 11
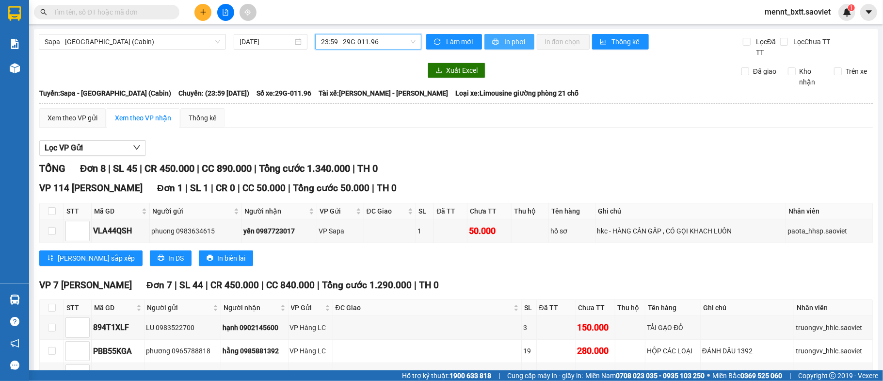
click at [506, 42] on span "In phơi" at bounding box center [516, 41] width 22 height 11
click at [149, 34] on span "Sapa - [GEOGRAPHIC_DATA] (Cabin)" at bounding box center [133, 41] width 176 height 15
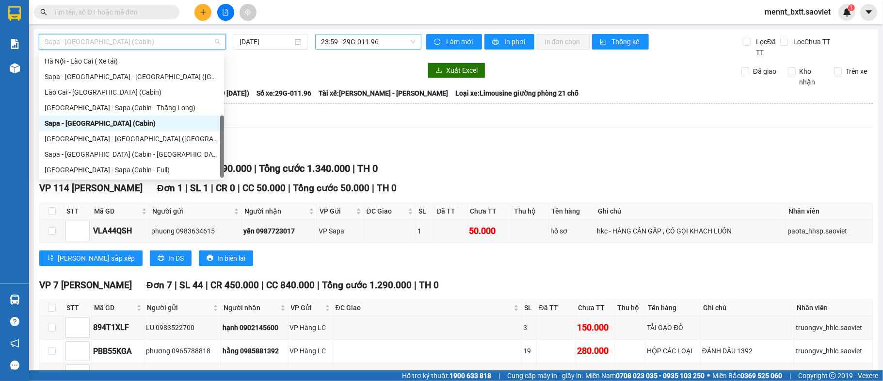
click at [135, 121] on div "Sapa - [GEOGRAPHIC_DATA] (Cabin)" at bounding box center [132, 123] width 174 height 11
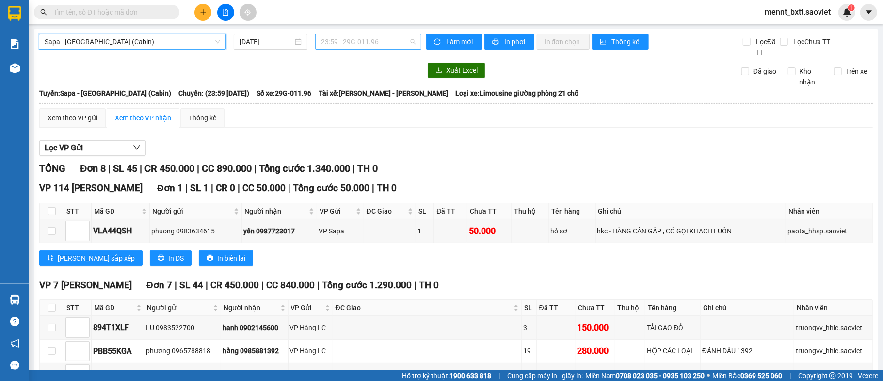
click at [341, 43] on span "23:59 - 29G-011.96" at bounding box center [368, 41] width 95 height 15
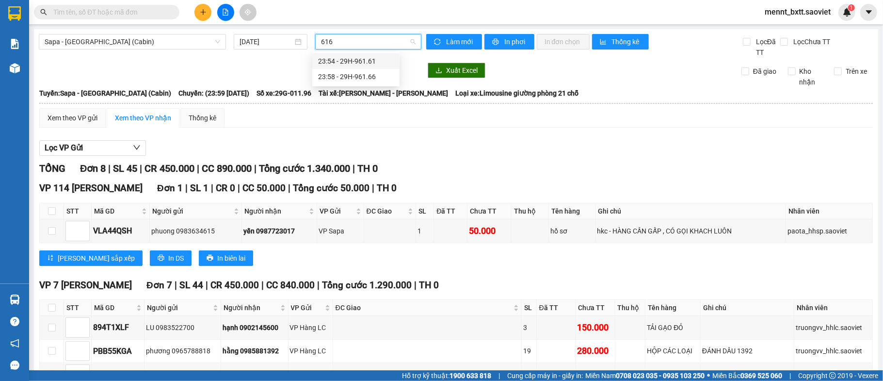
type input "6166"
click at [362, 62] on div "23:58 - 29H-961.66" at bounding box center [356, 61] width 76 height 11
click at [362, 63] on div at bounding box center [230, 71] width 383 height 16
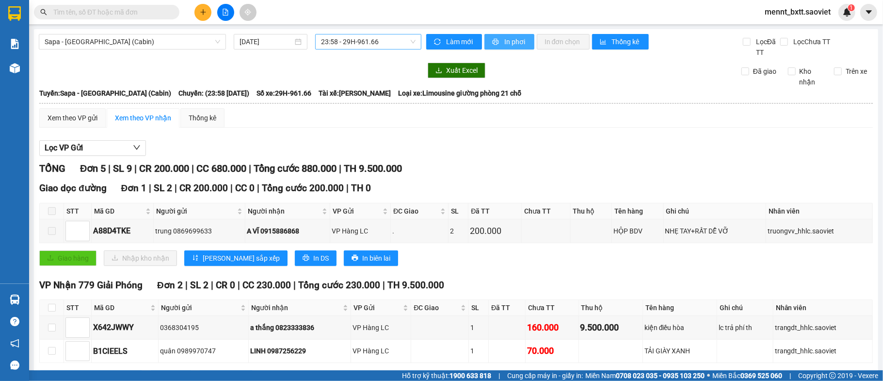
click at [513, 43] on span "In phơi" at bounding box center [516, 41] width 22 height 11
click at [807, 15] on span "mennt_bxtt.saoviet" at bounding box center [798, 12] width 82 height 12
click at [801, 33] on span "Đăng xuất" at bounding box center [802, 30] width 61 height 11
